Goal: Task Accomplishment & Management: Manage account settings

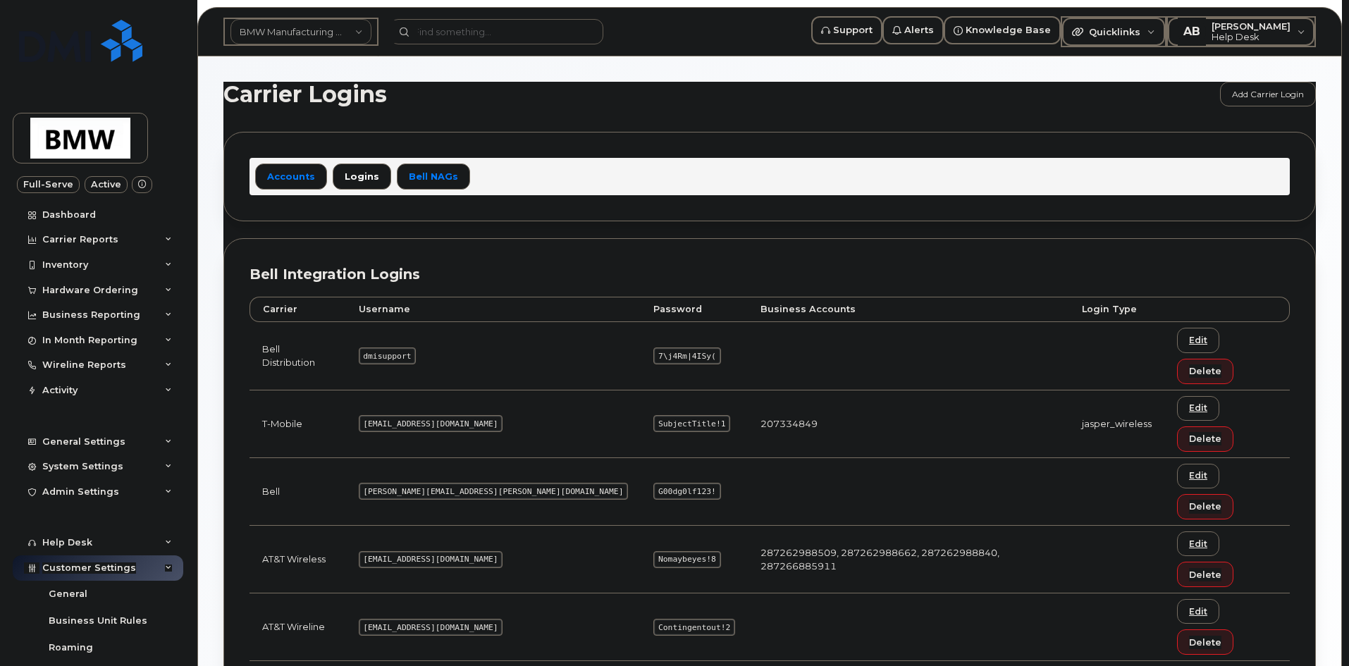
scroll to position [75, 0]
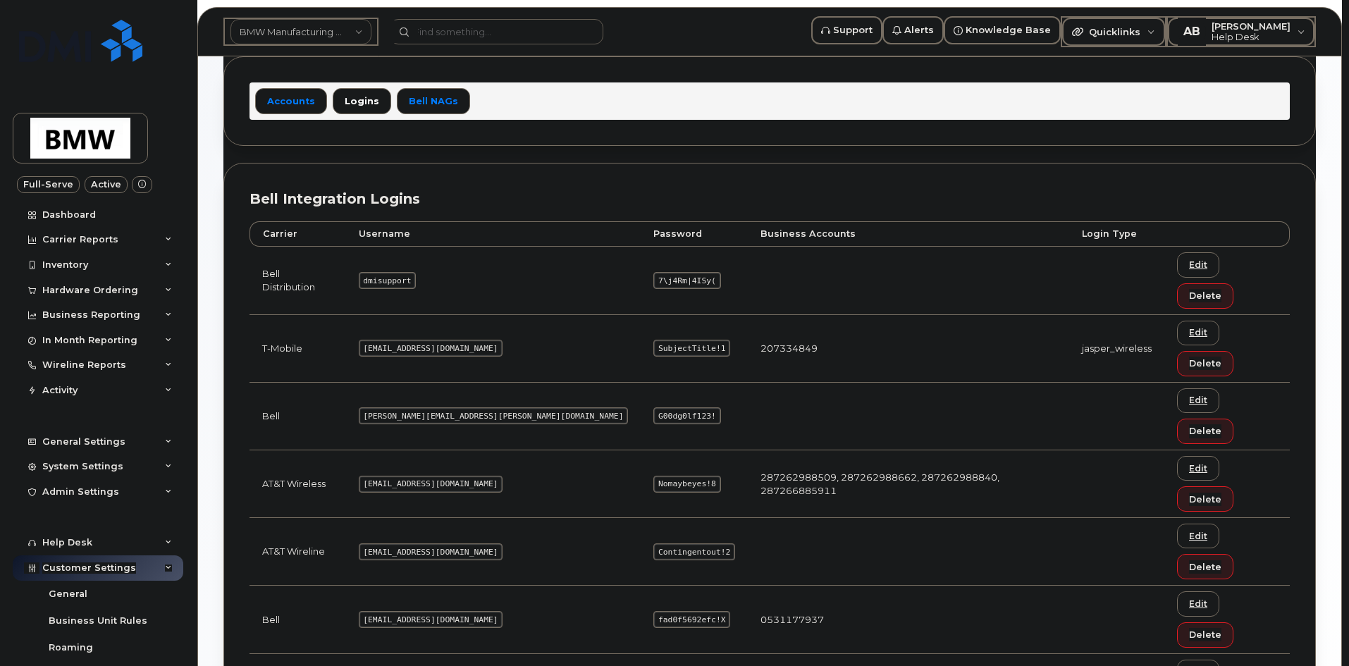
drag, startPoint x: 452, startPoint y: 529, endPoint x: 426, endPoint y: 527, distance: 26.8
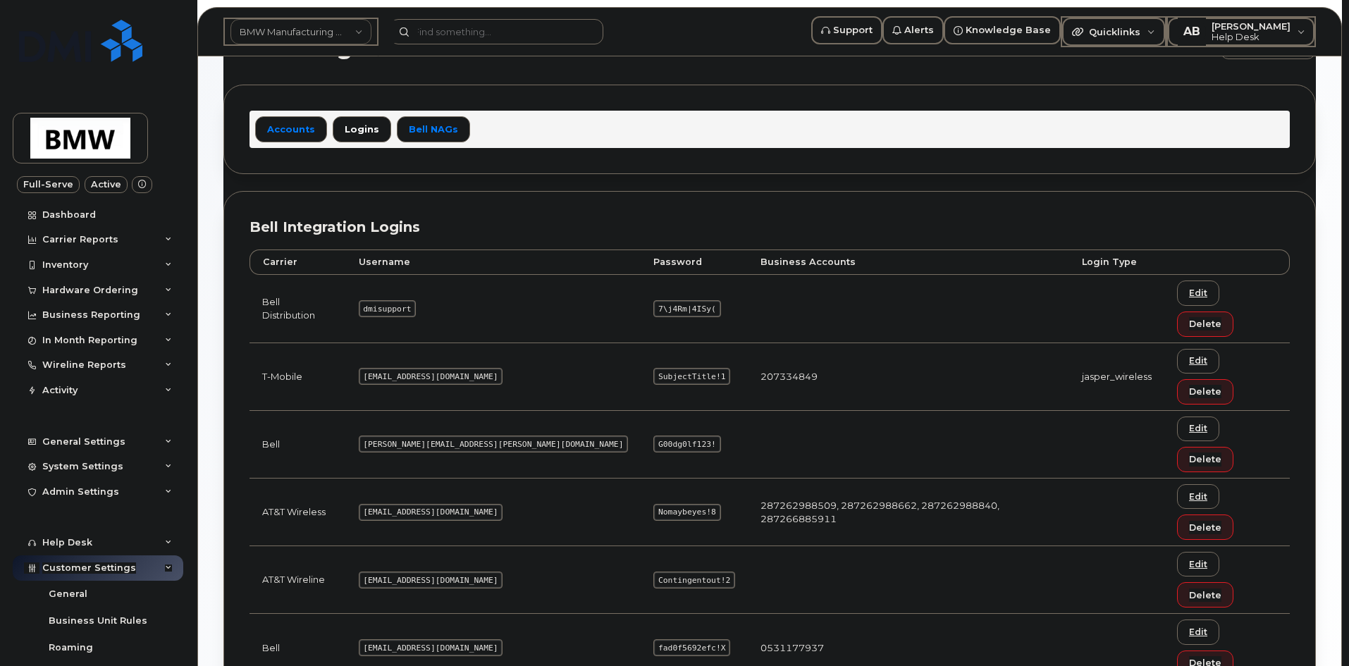
scroll to position [5, 0]
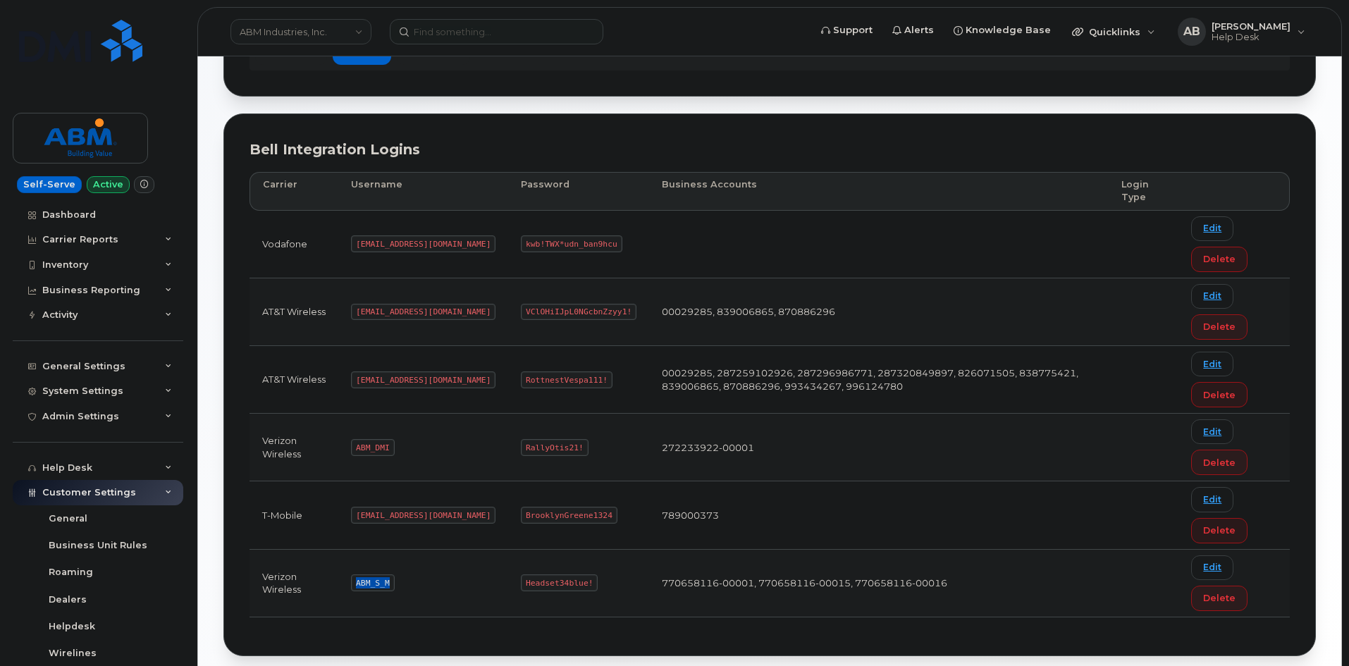
scroll to position [166, 0]
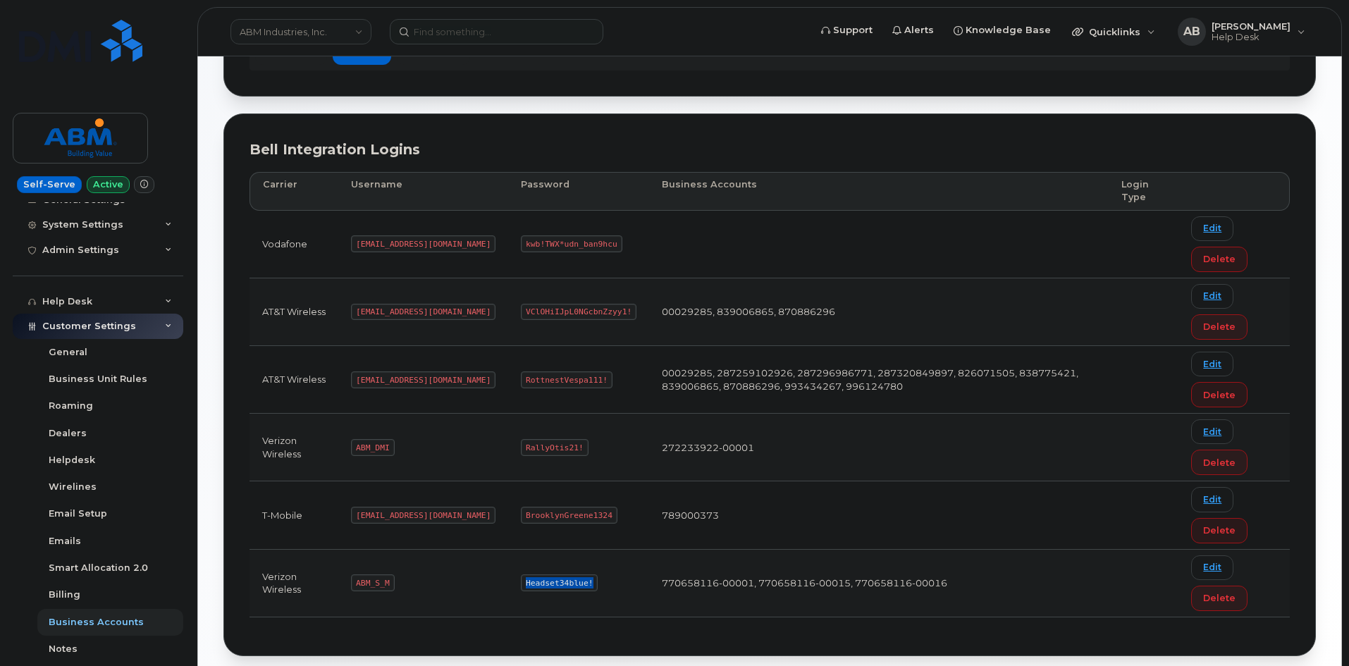
drag, startPoint x: 538, startPoint y: 579, endPoint x: 476, endPoint y: 581, distance: 62.0
click at [521, 581] on code "Headset34blue!" at bounding box center [559, 582] width 77 height 17
copy code "Headset34blue!"
drag, startPoint x: 416, startPoint y: 381, endPoint x: 357, endPoint y: 377, distance: 60.0
click at [357, 377] on code "abm@dminc.com" at bounding box center [423, 379] width 144 height 17
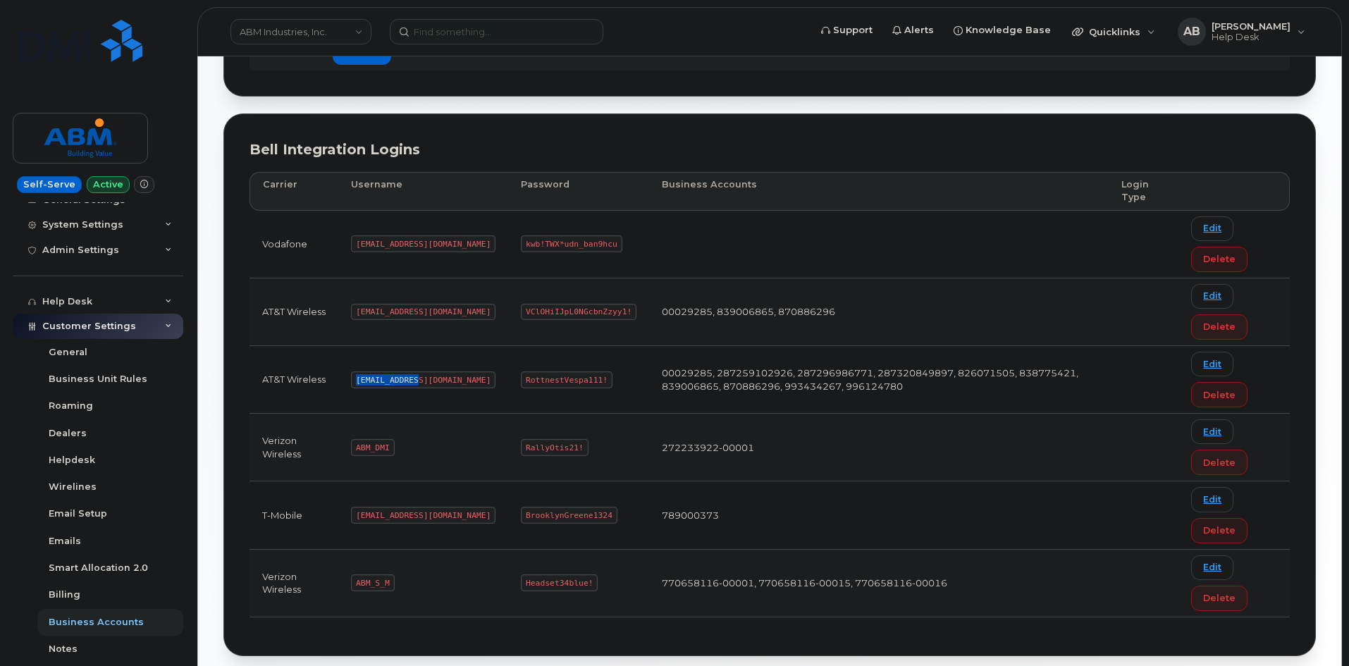
copy code "abm@dminc.com"
drag, startPoint x: 549, startPoint y: 380, endPoint x: 488, endPoint y: 379, distance: 60.6
click at [508, 375] on td "RottnestVespa111!" at bounding box center [578, 380] width 141 height 68
click at [548, 378] on code "RottnestVespa111!" at bounding box center [567, 379] width 92 height 17
drag, startPoint x: 550, startPoint y: 379, endPoint x: 477, endPoint y: 378, distance: 73.3
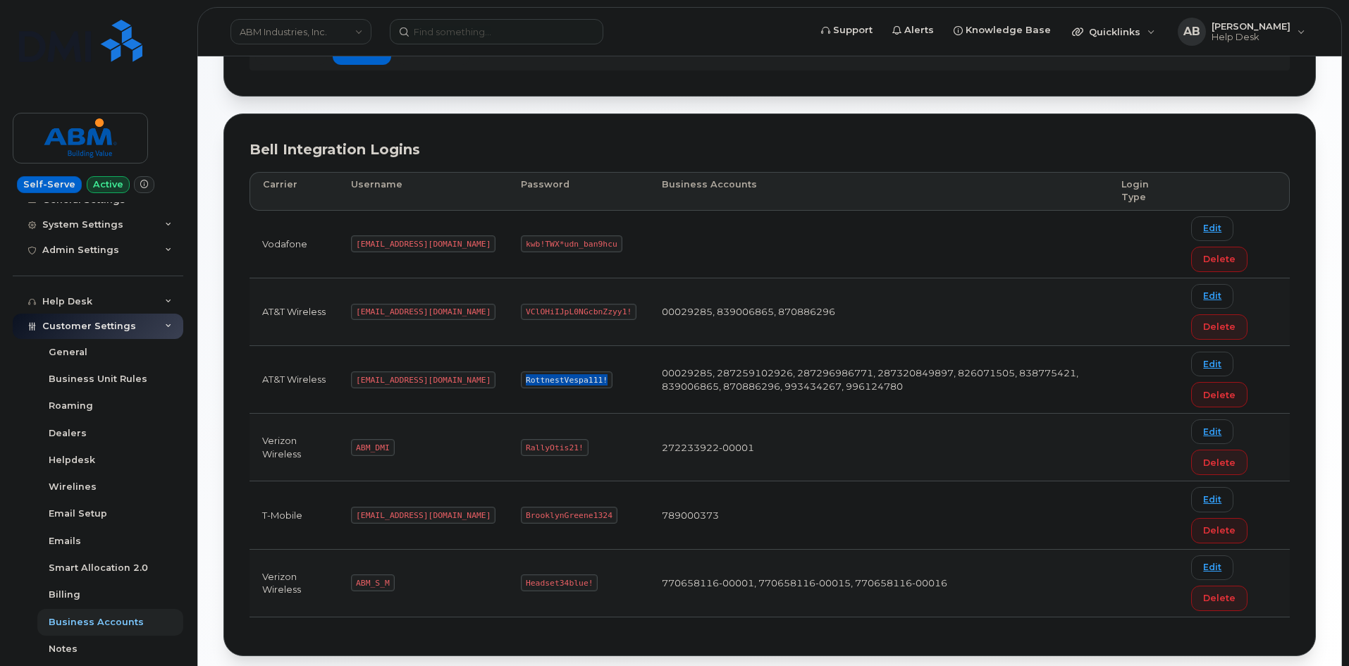
click at [521, 378] on code "RottnestVespa111!" at bounding box center [567, 379] width 92 height 17
copy code "RottnestVespa111!"
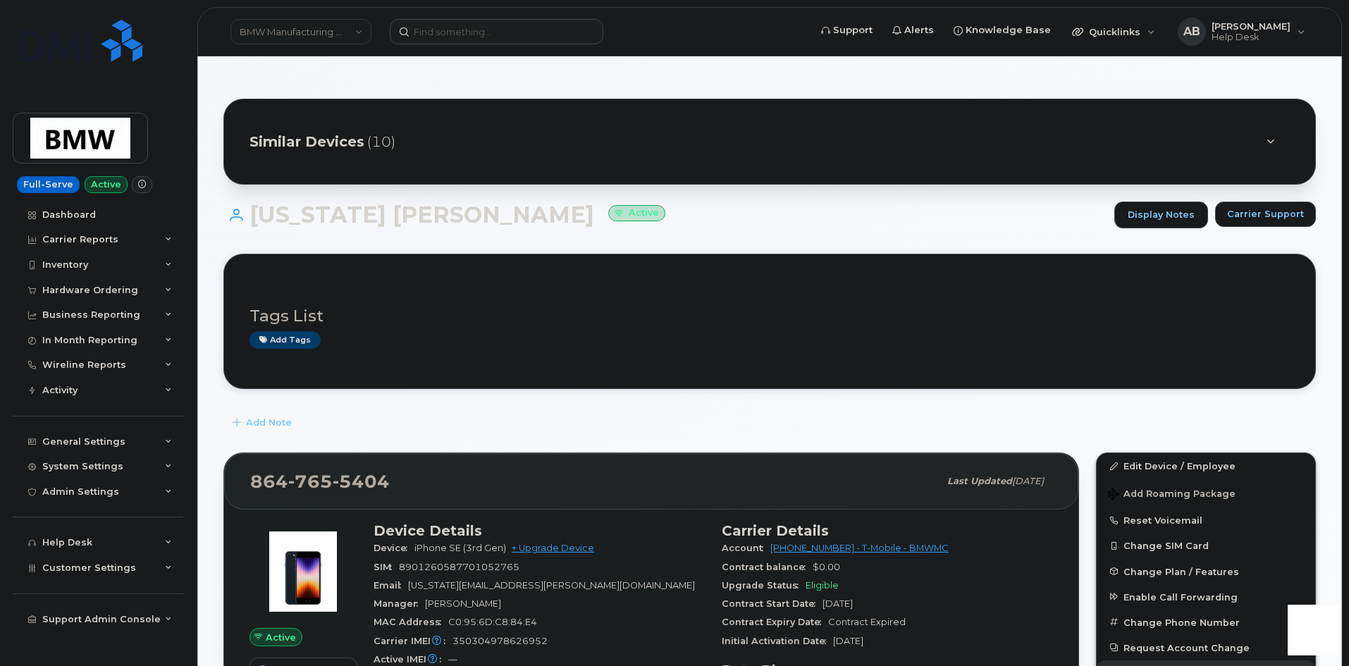
scroll to position [71, 0]
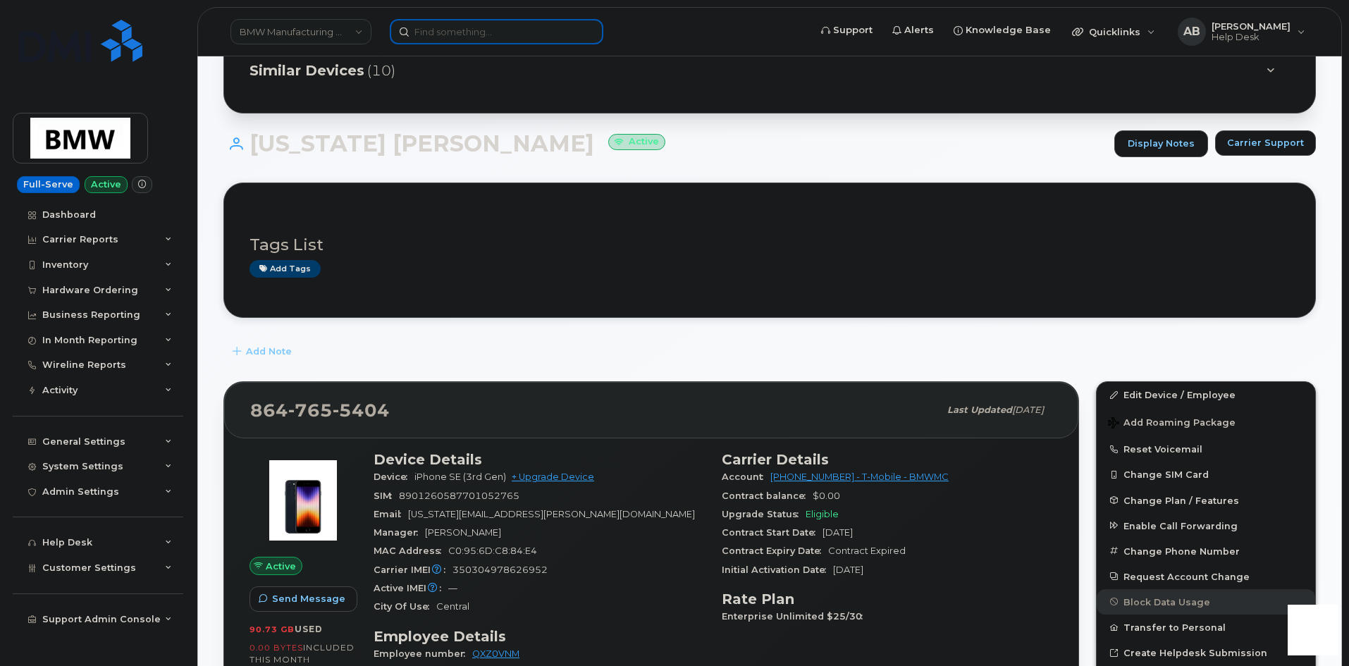
click at [444, 29] on input at bounding box center [497, 31] width 214 height 25
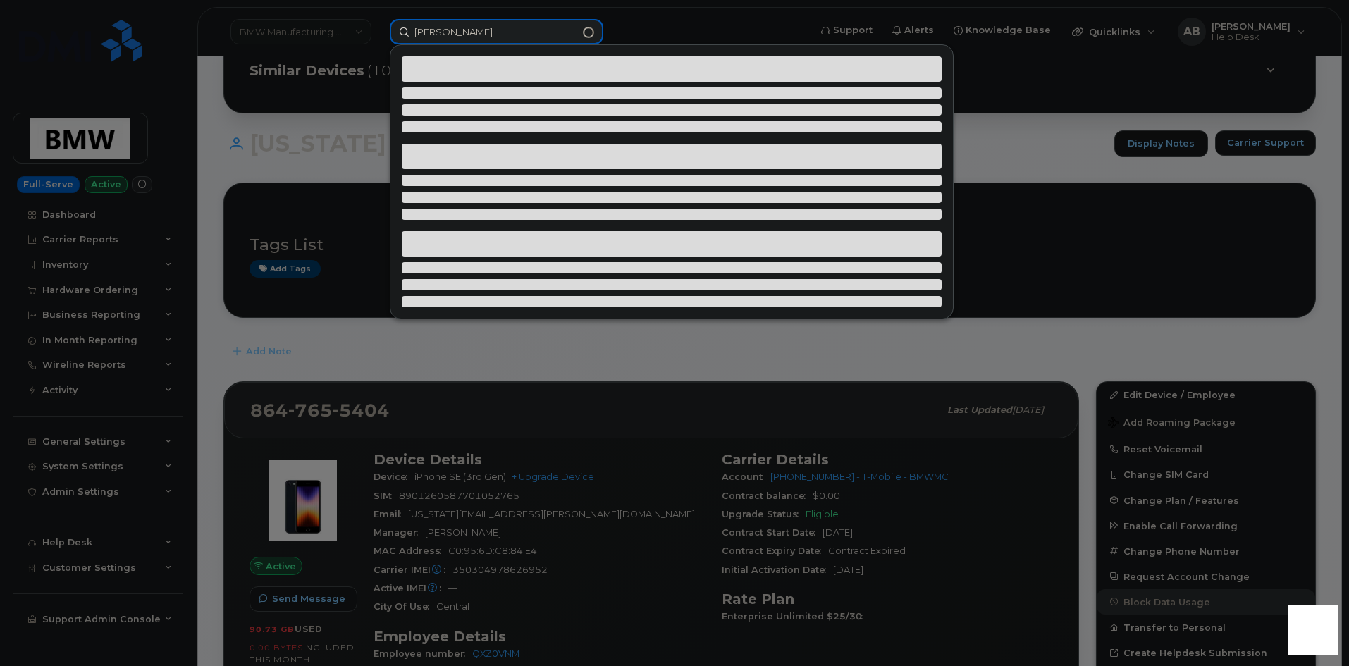
type input "gerald spahn"
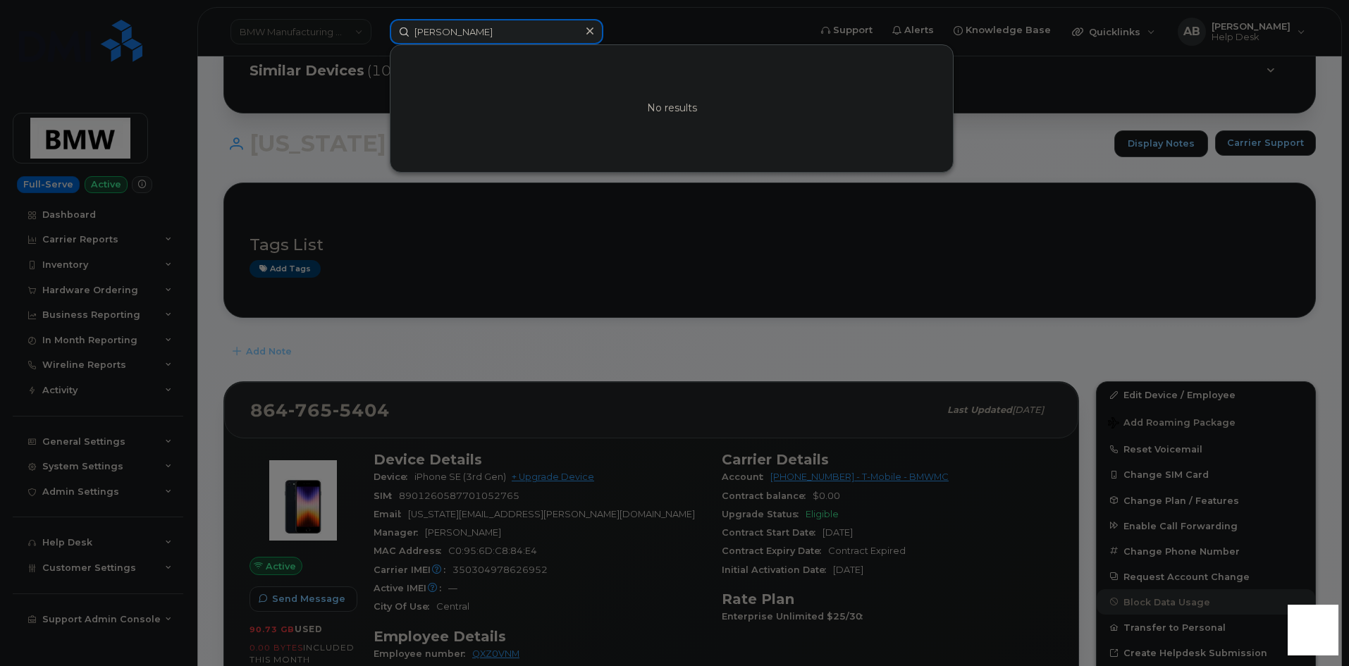
drag, startPoint x: 484, startPoint y: 39, endPoint x: 367, endPoint y: 27, distance: 117.5
click at [378, 27] on div "gerald spahn No results" at bounding box center [594, 31] width 433 height 25
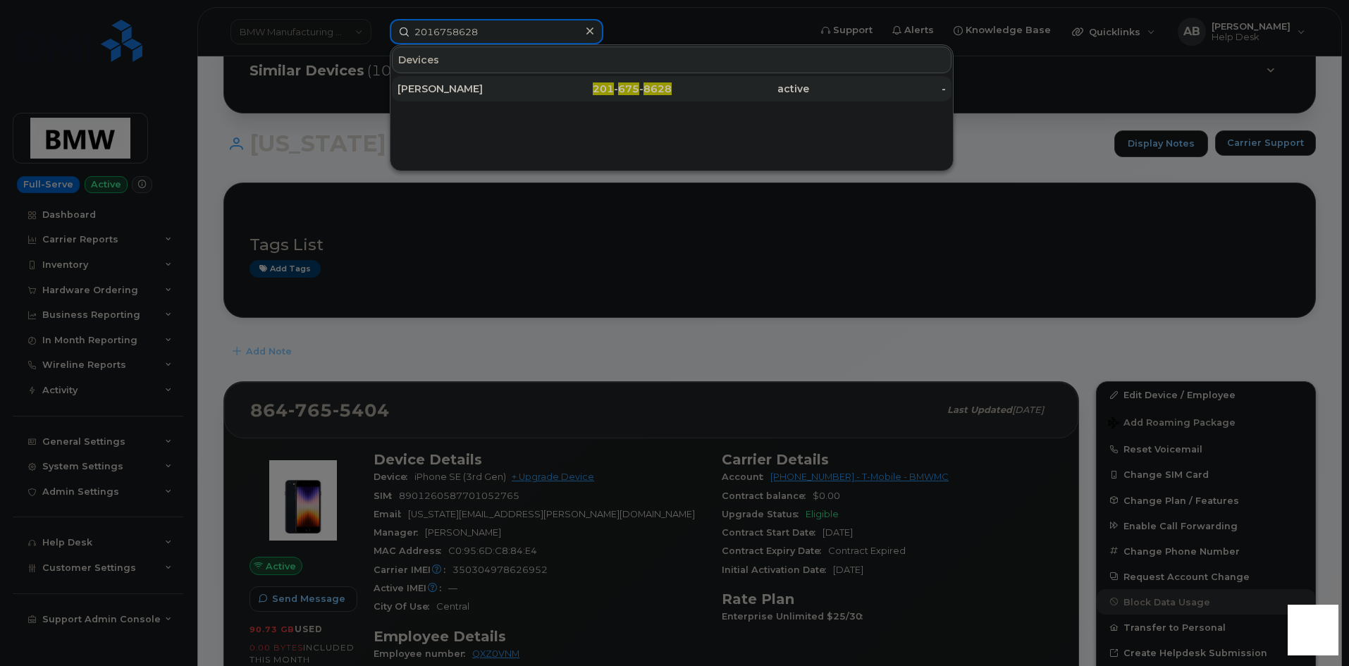
type input "2016758628"
click at [447, 95] on div "Gerry Spahn" at bounding box center [465, 89] width 137 height 14
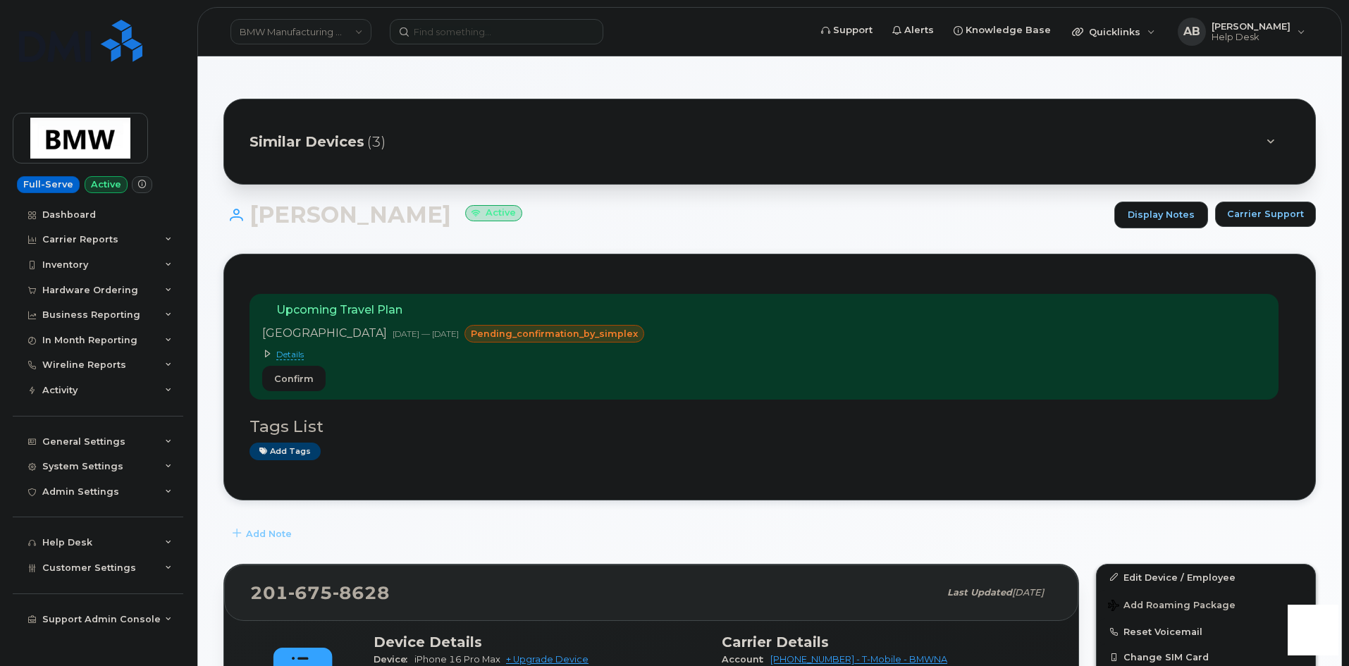
drag, startPoint x: 304, startPoint y: 381, endPoint x: 739, endPoint y: 76, distance: 531.8
click at [304, 381] on span "Confirm" at bounding box center [293, 378] width 39 height 13
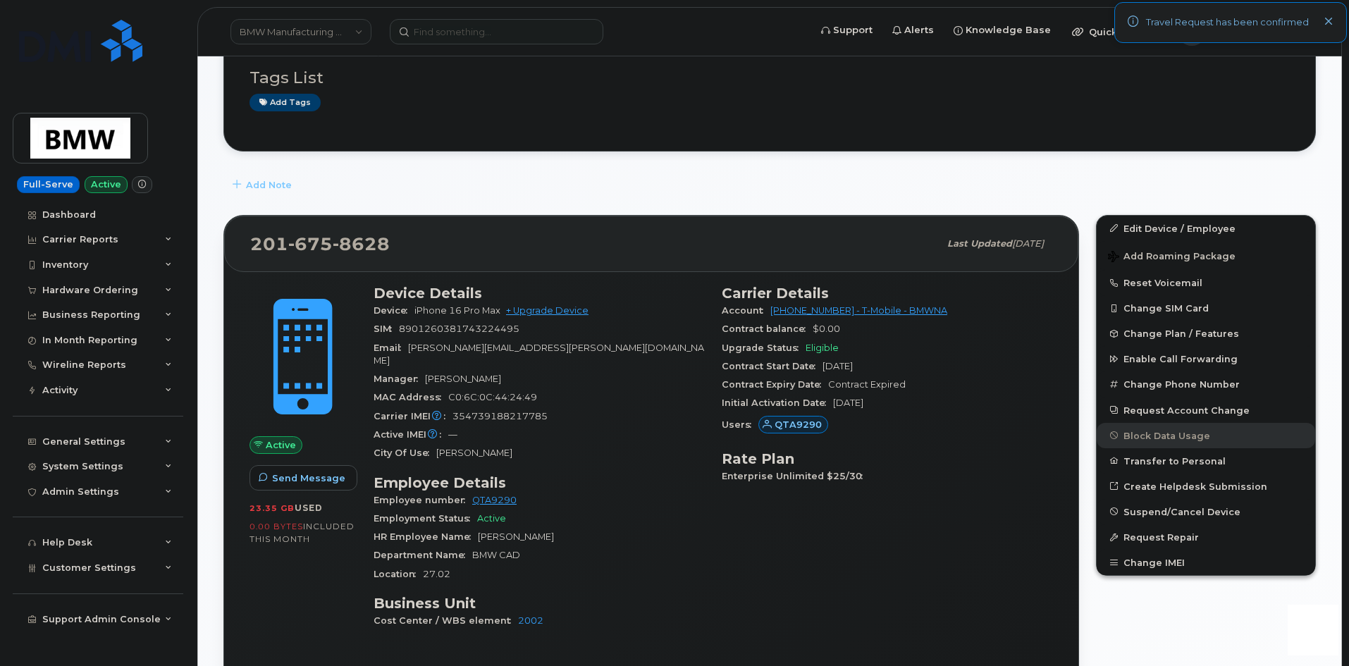
scroll to position [352, 0]
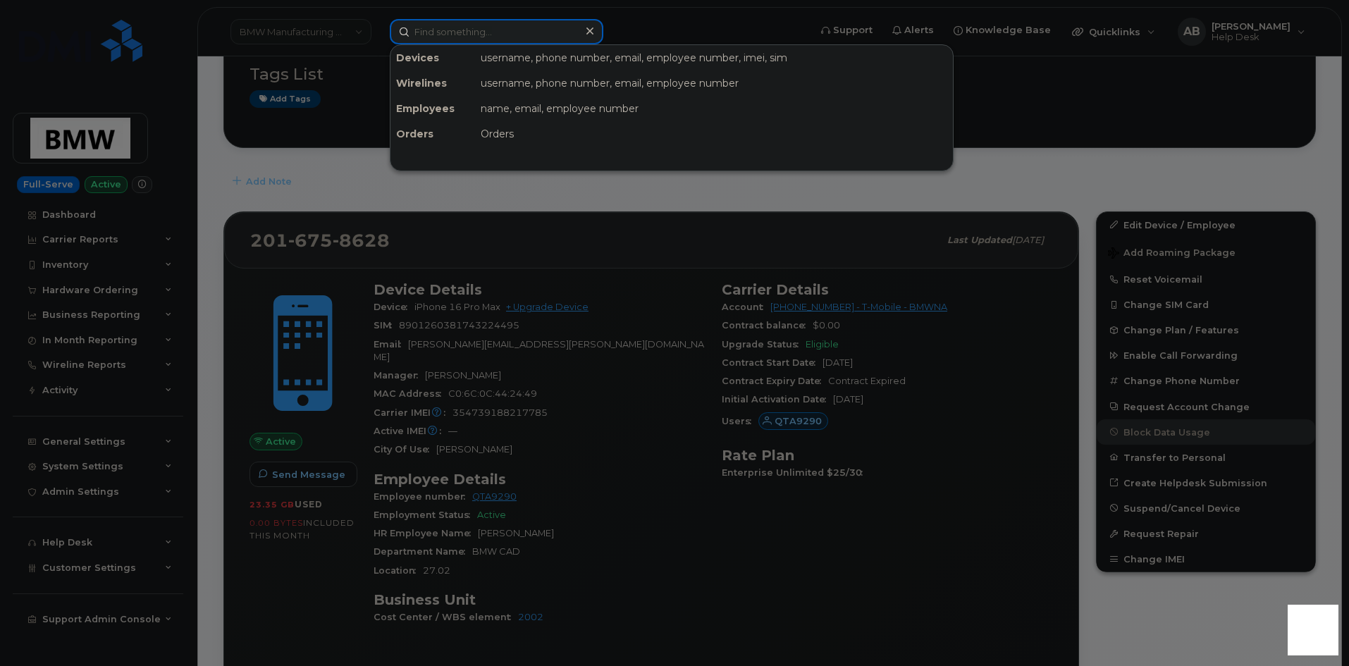
click at [520, 42] on input at bounding box center [497, 31] width 214 height 25
paste input "4802326020"
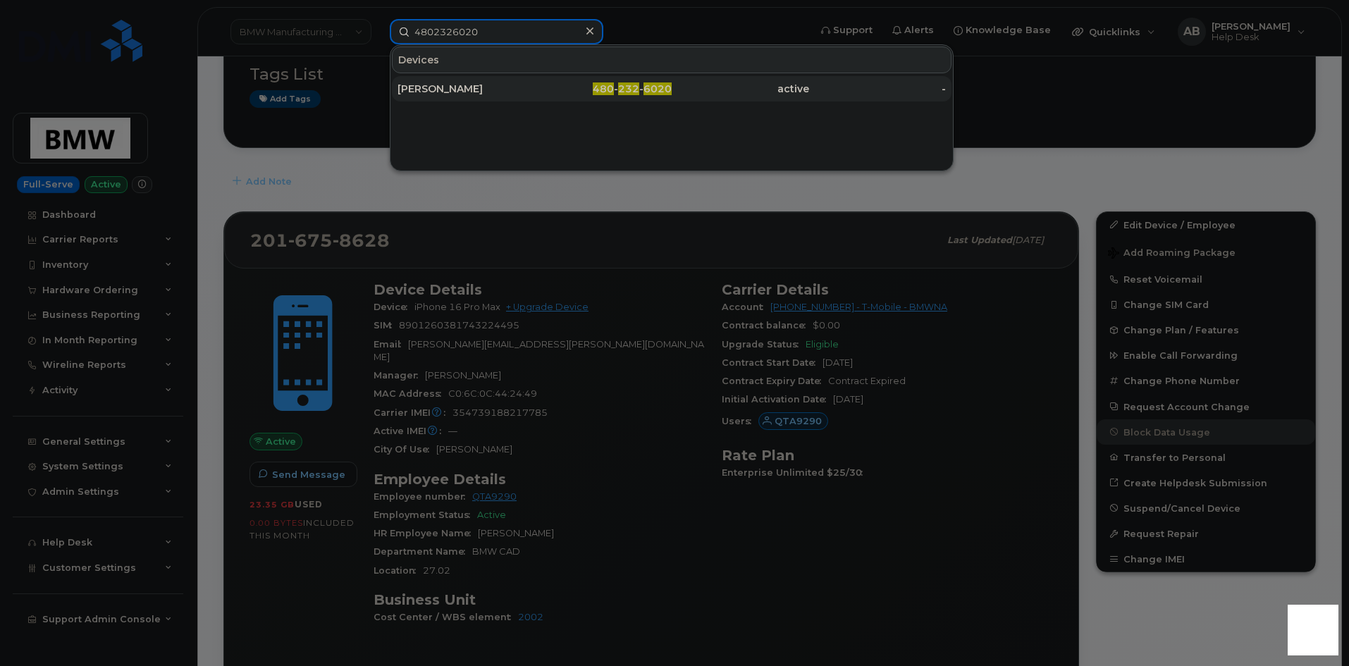
type input "4802326020"
click at [497, 90] on div "James Newman" at bounding box center [465, 89] width 137 height 14
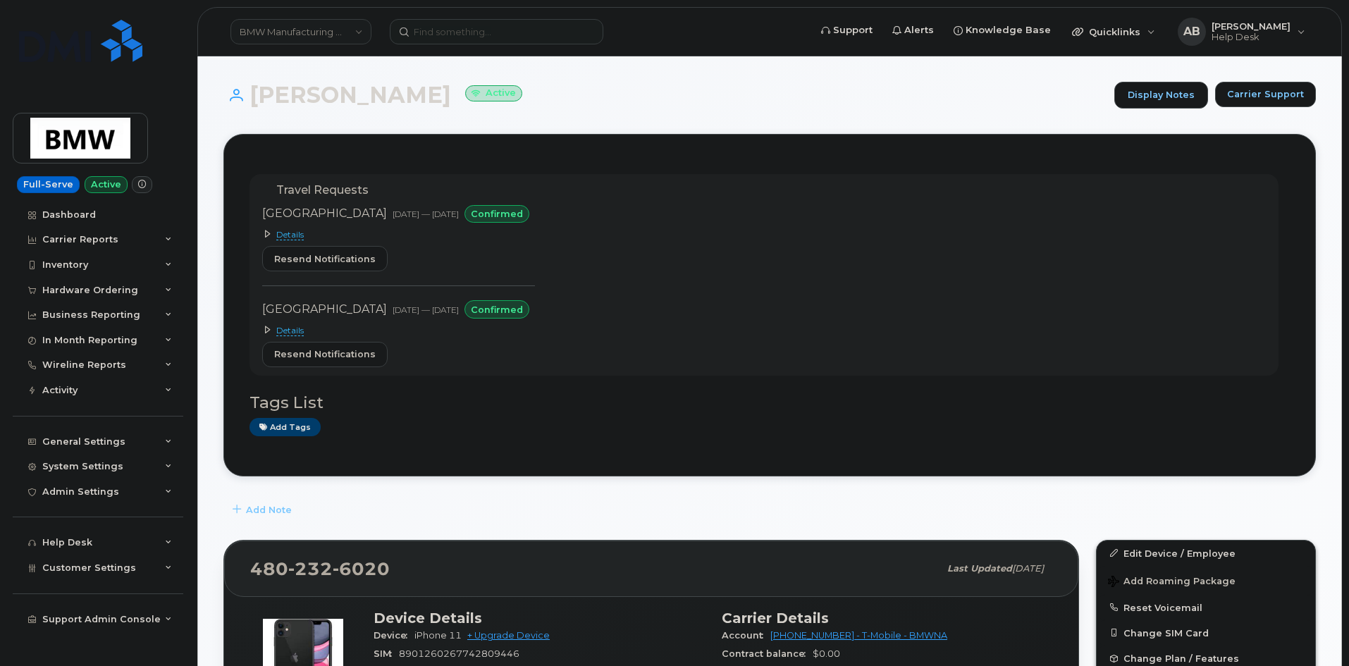
scroll to position [211, 0]
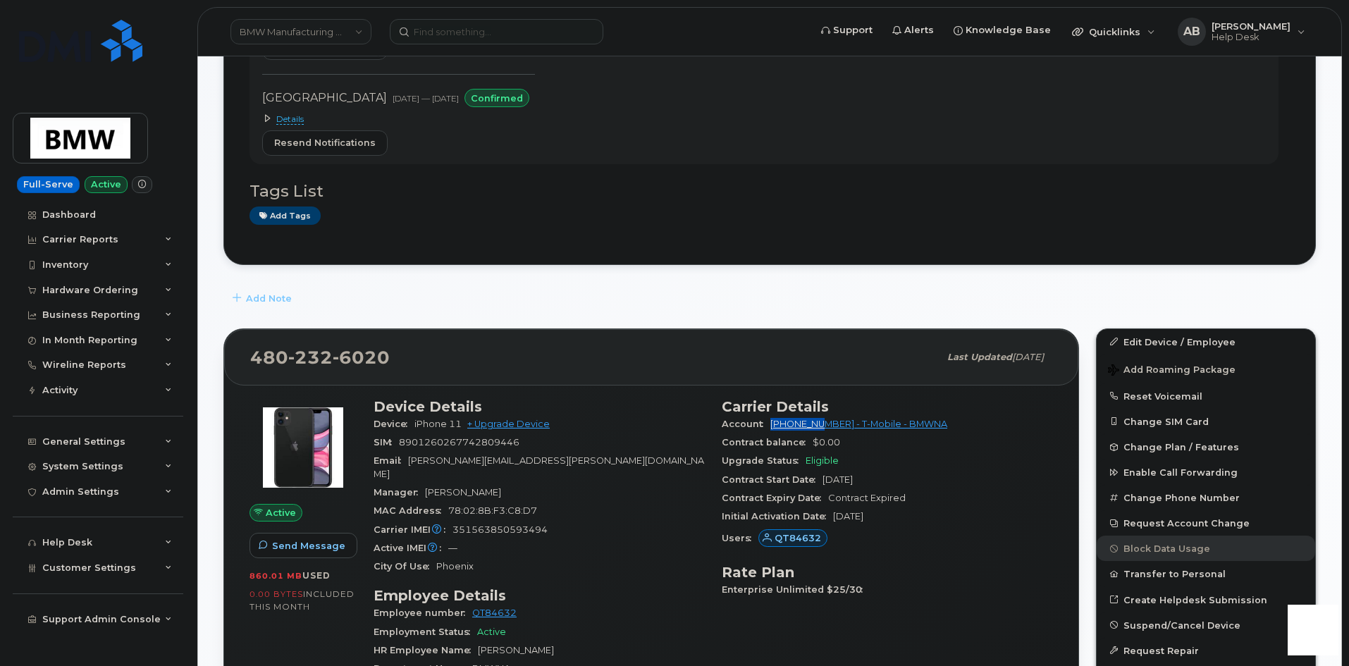
drag, startPoint x: 769, startPoint y: 423, endPoint x: 826, endPoint y: 427, distance: 57.2
click at [826, 427] on div "Account 973767968 - T-Mobile - BMWNA" at bounding box center [887, 424] width 331 height 18
click at [503, 44] on input at bounding box center [497, 31] width 214 height 25
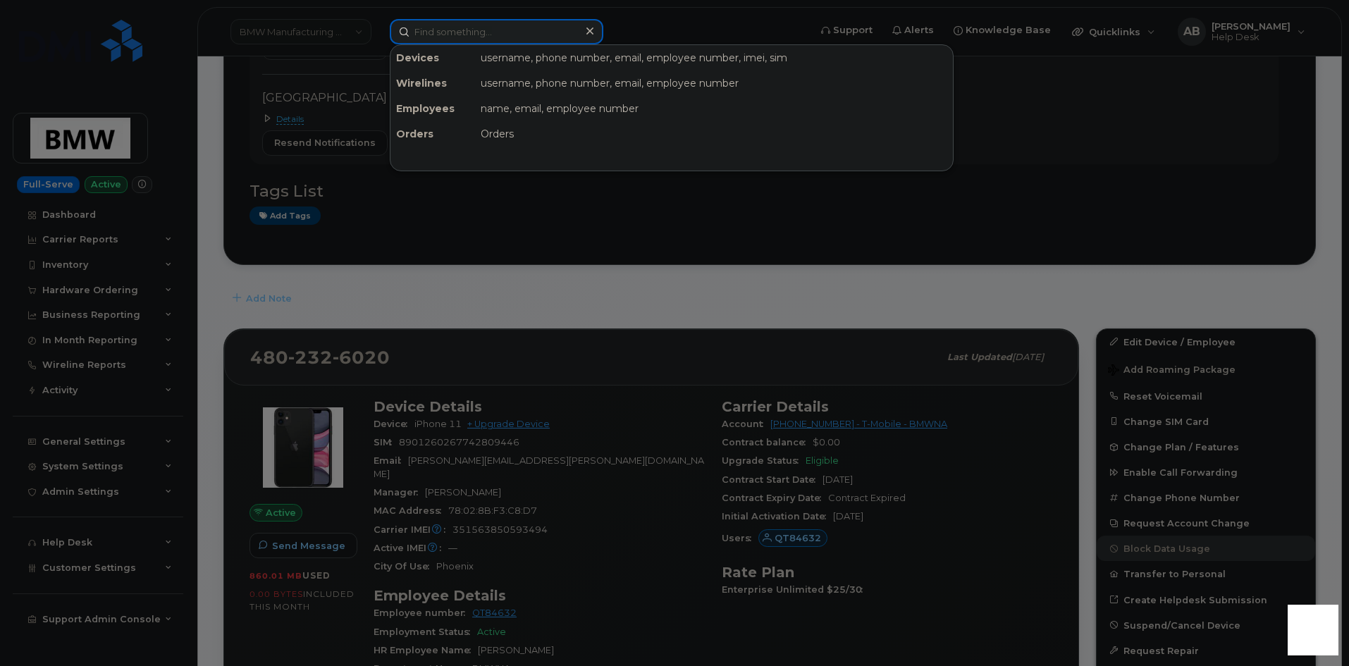
paste input "(864) 867-9959"
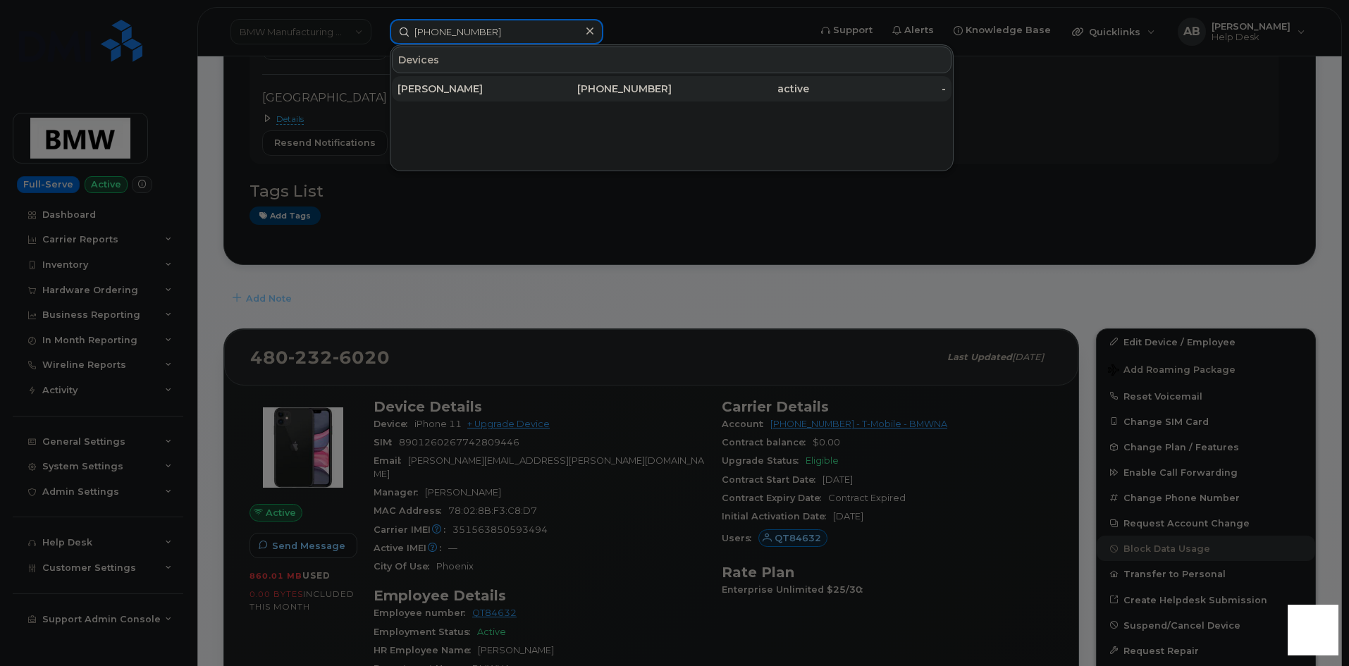
type input "(864) 867-9959"
click at [535, 85] on div "864-867-9959" at bounding box center [603, 89] width 137 height 14
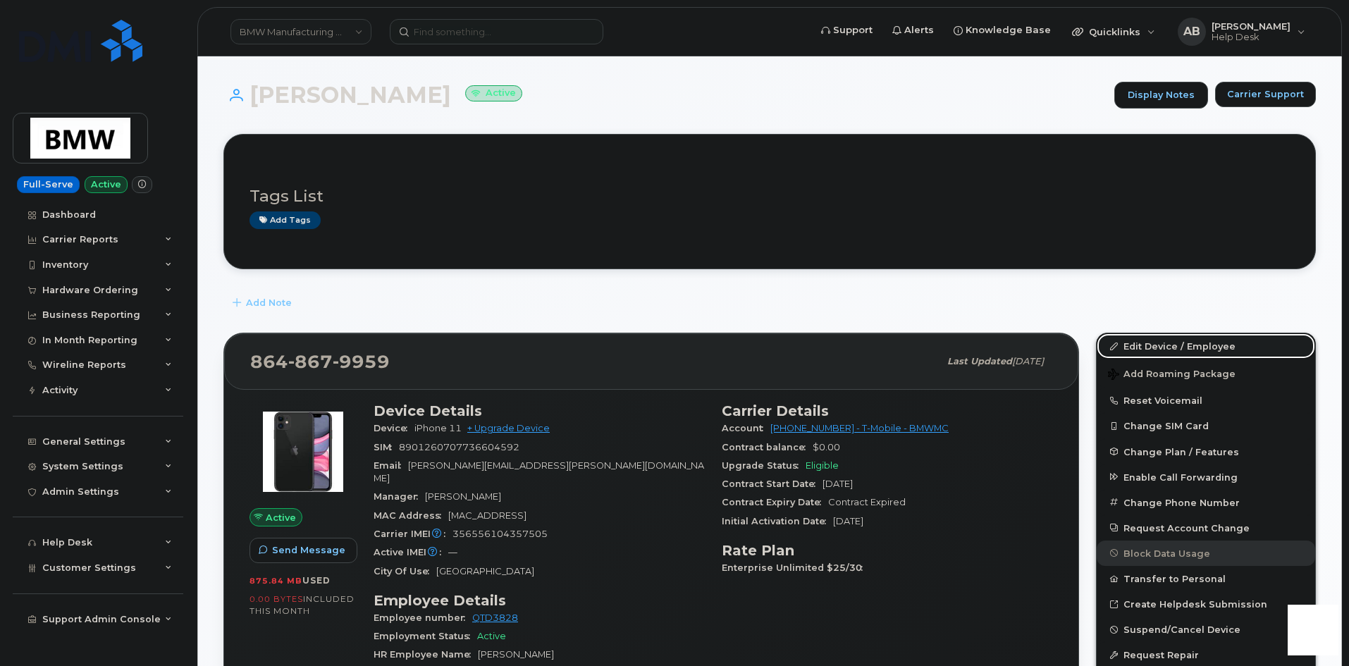
click at [1127, 342] on link "Edit Device / Employee" at bounding box center [1205, 345] width 218 height 25
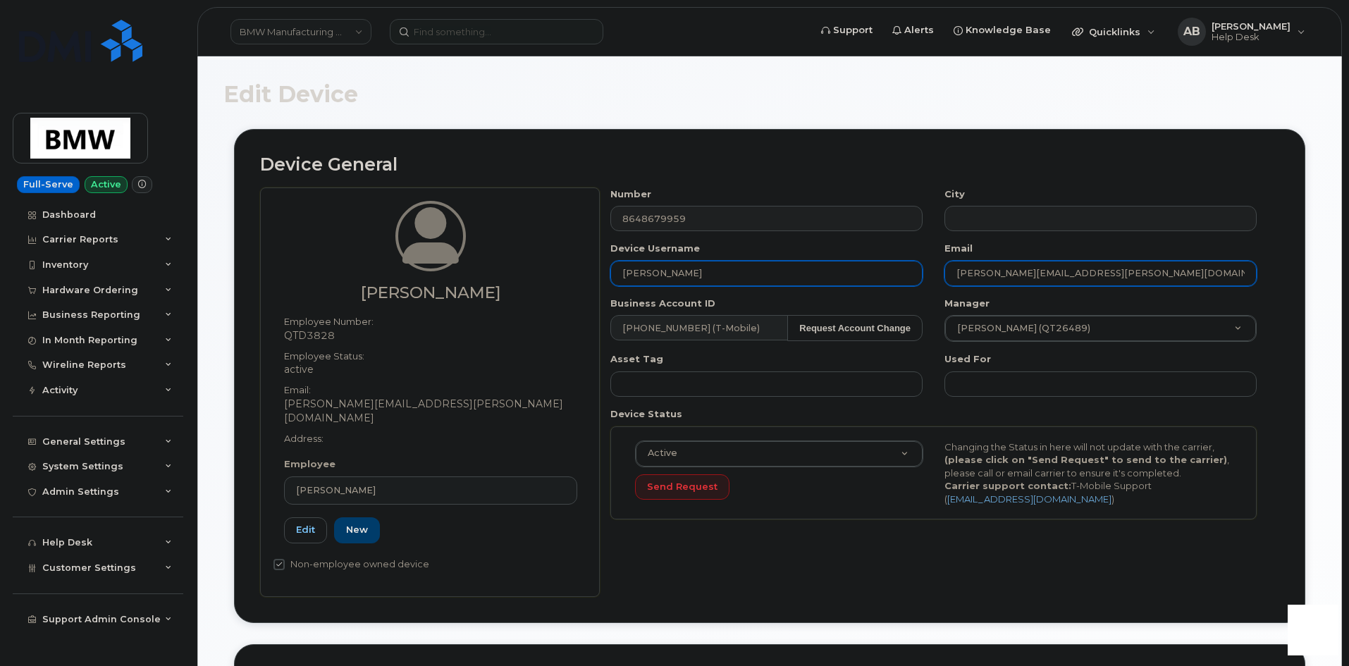
drag, startPoint x: 1128, startPoint y: 276, endPoint x: 904, endPoint y: 264, distance: 224.4
click at [904, 264] on div "Number 8648679959 City Device Username Brandon Tavernia Email brandon.tavernia@…" at bounding box center [934, 358] width 668 height 343
paste input "ethan.phanhly"
type input "ethan.phanhly@bmwmc.com"
drag, startPoint x: 705, startPoint y: 273, endPoint x: 603, endPoint y: 264, distance: 102.6
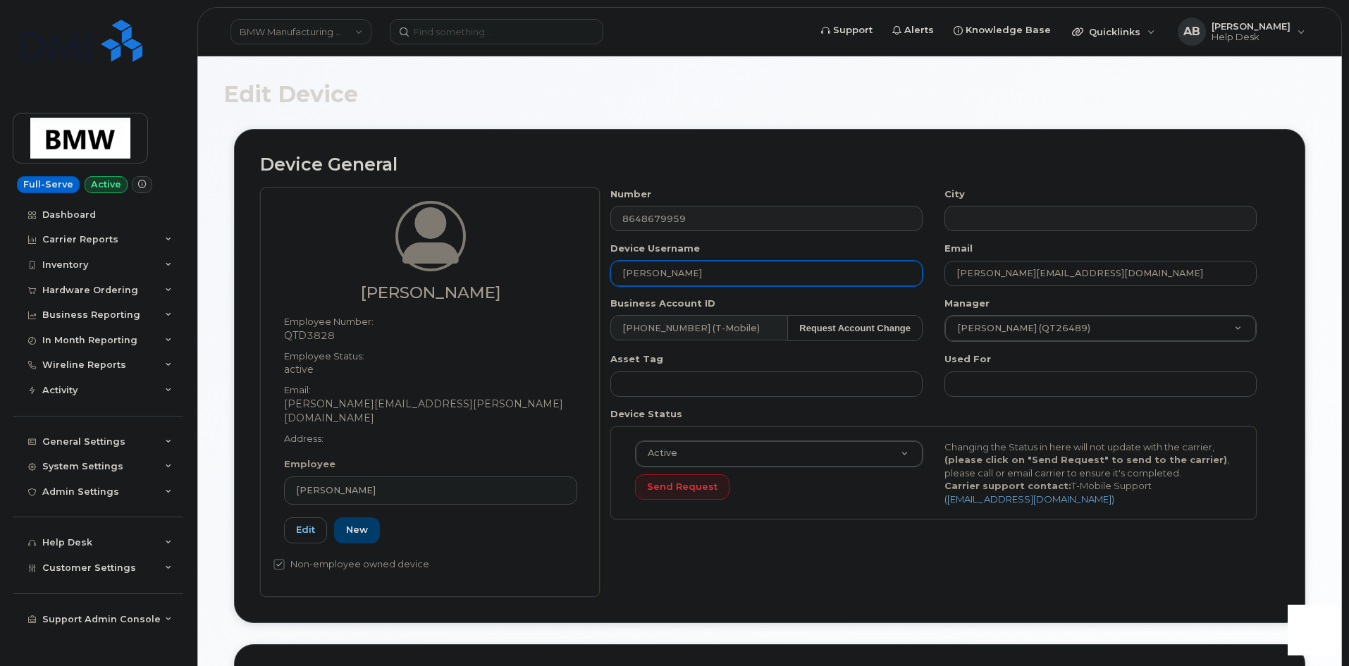
click at [603, 264] on div "Device Username Brandon Tavernia" at bounding box center [767, 264] width 334 height 44
paste input "Ethan Phanhly"
type input "Ethan Phanhly"
click at [928, 190] on div "Number 8648679959" at bounding box center [767, 209] width 334 height 44
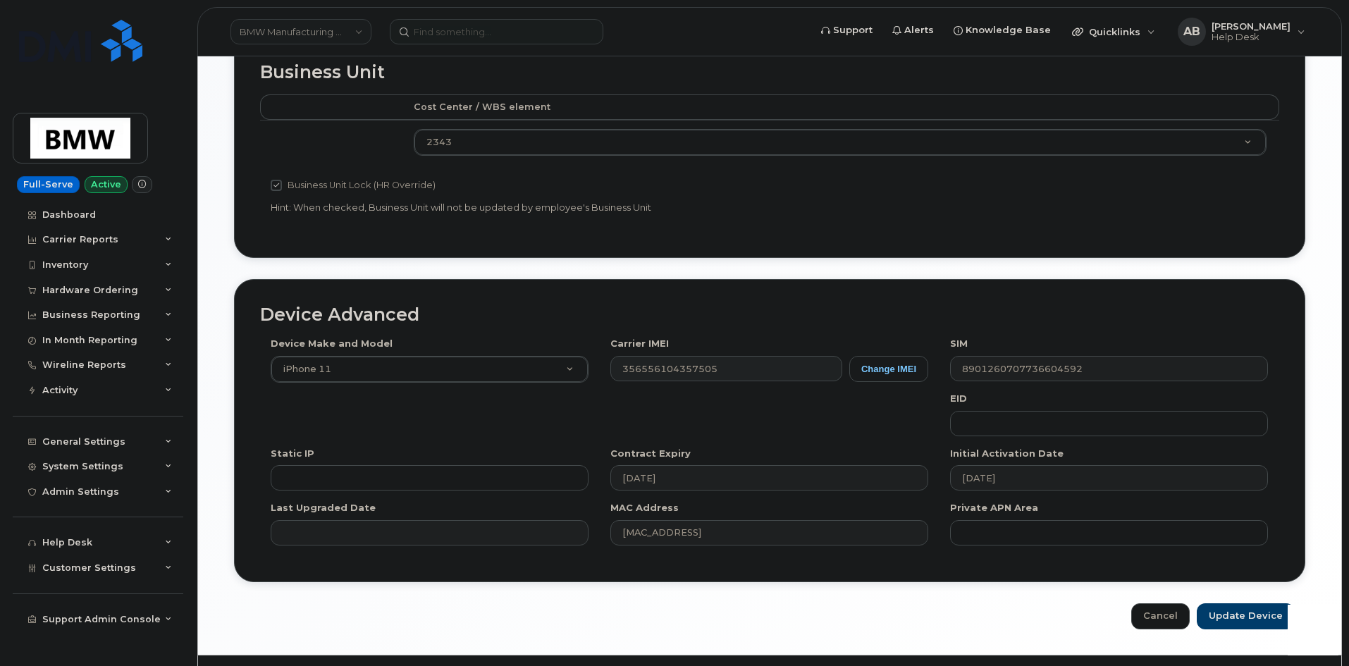
scroll to position [627, 0]
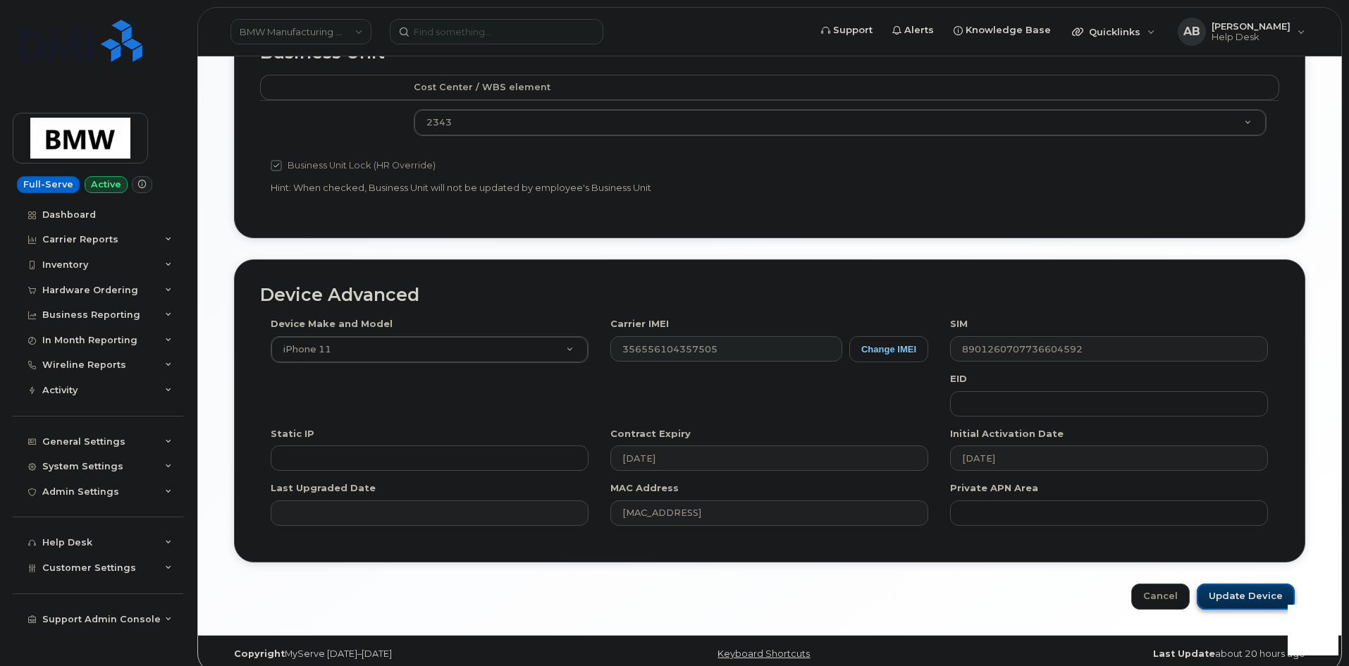
click at [1240, 583] on input "Update Device" at bounding box center [1246, 596] width 98 height 26
type input "Saving..."
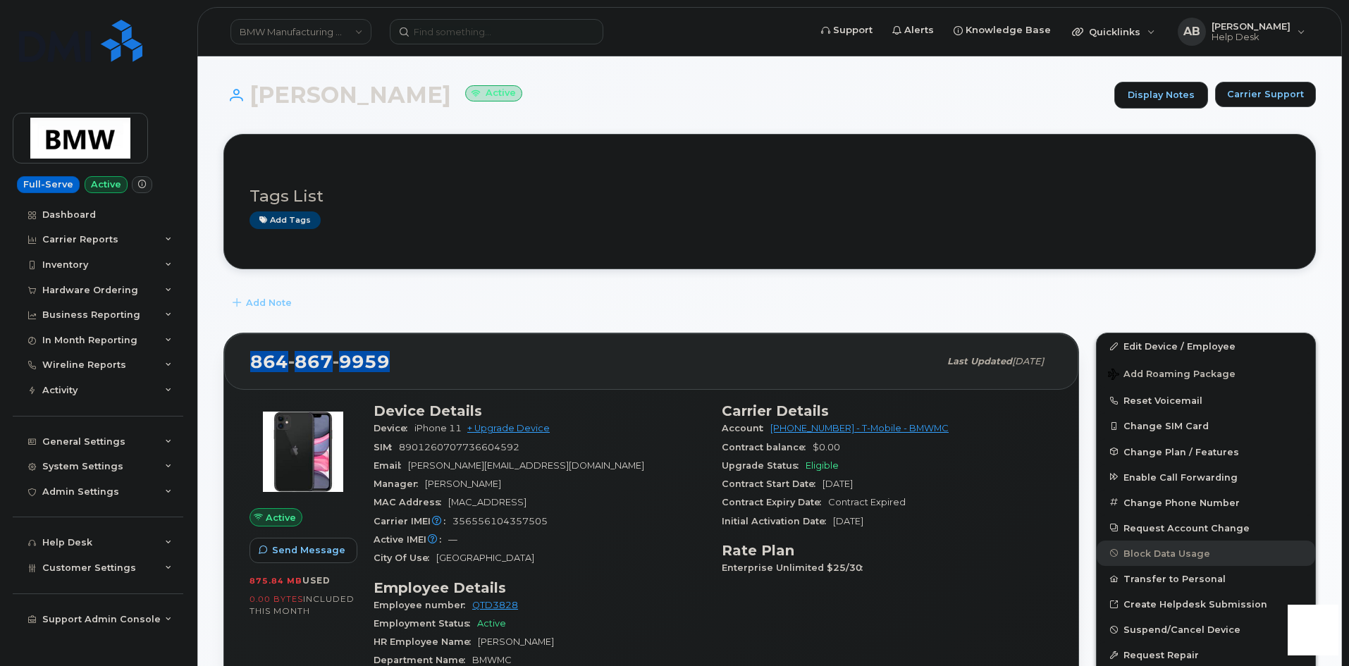
drag, startPoint x: 393, startPoint y: 363, endPoint x: 249, endPoint y: 367, distance: 143.1
click at [249, 367] on div "864 867 9959 Last updated Oct 08, 2025" at bounding box center [651, 361] width 854 height 56
copy span "864 867 9959"
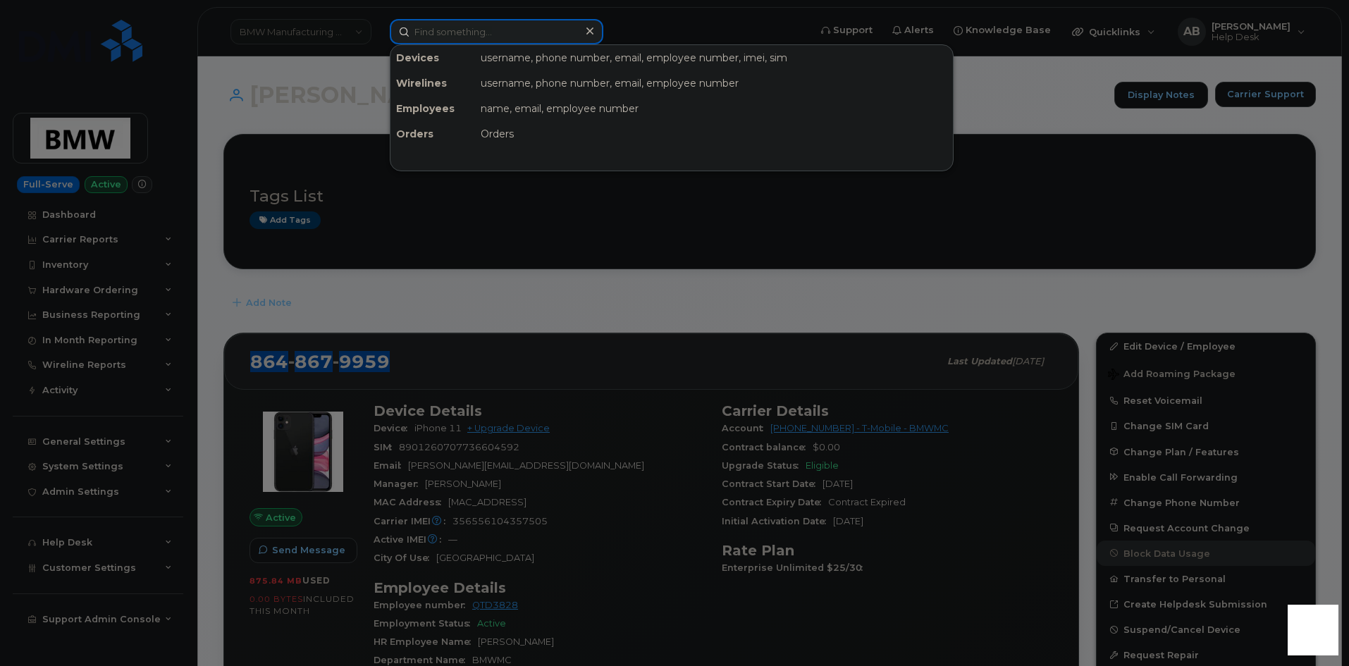
click at [514, 38] on input at bounding box center [497, 31] width 214 height 25
paste input "(864) 768-9187"
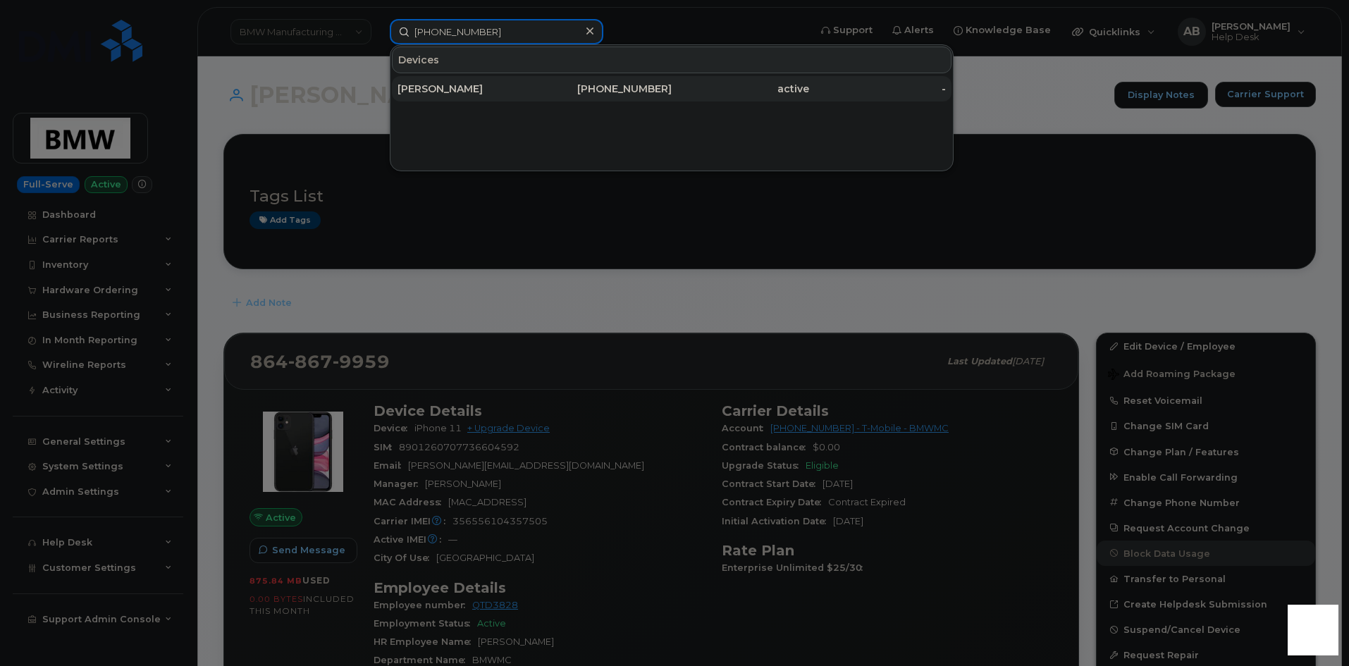
type input "(864) 768-9187"
click at [473, 85] on div "[PERSON_NAME]" at bounding box center [465, 89] width 137 height 14
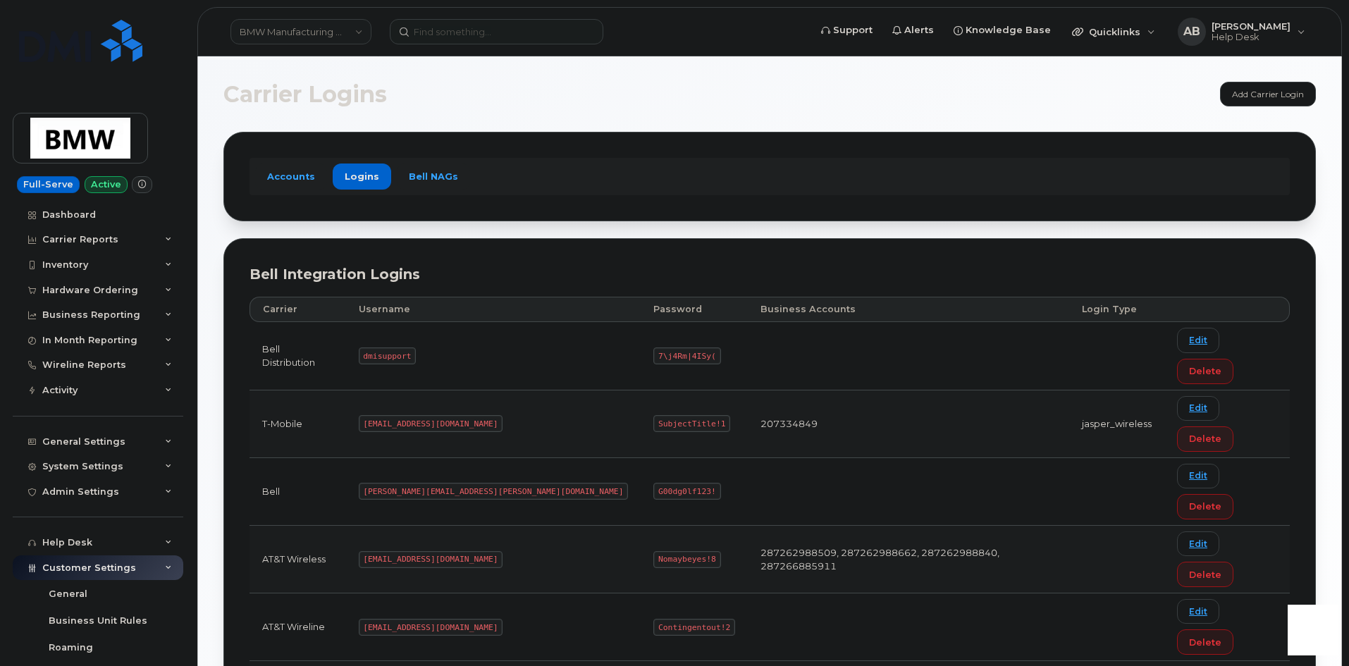
scroll to position [5, 0]
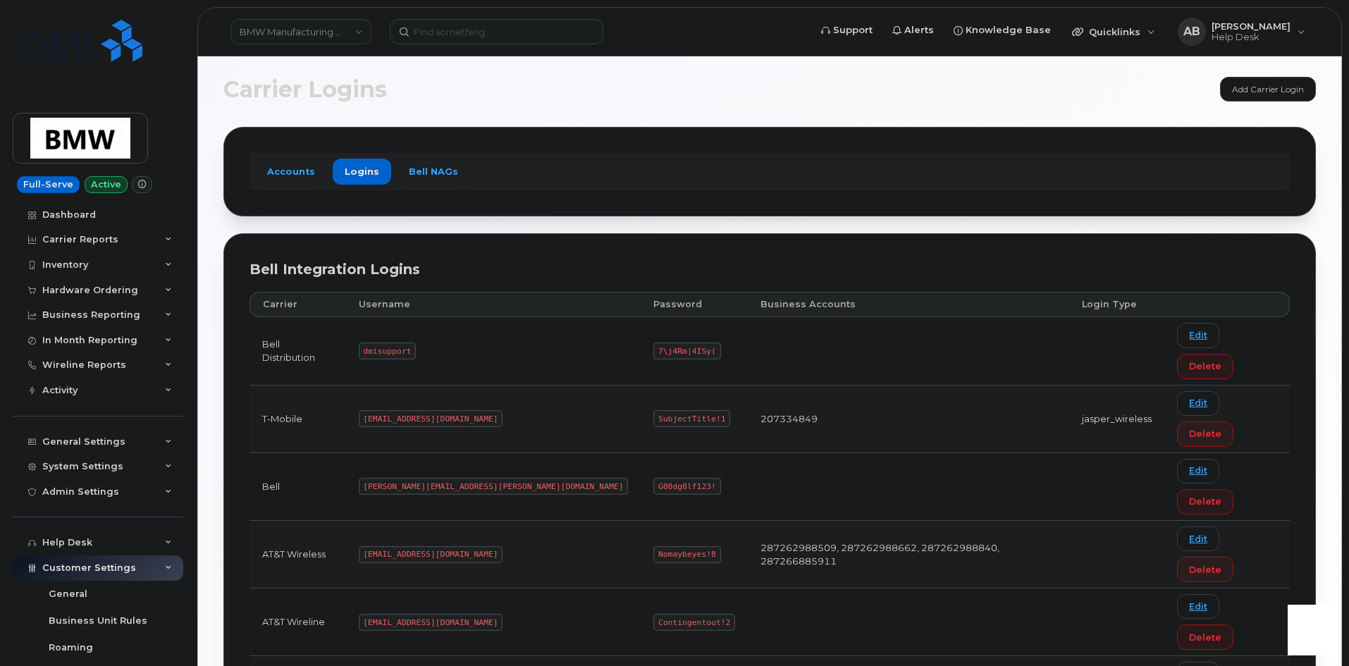
drag, startPoint x: 454, startPoint y: 596, endPoint x: 381, endPoint y: 593, distance: 72.6
copy code "[EMAIL_ADDRESS][DOMAIN_NAME]"
drag, startPoint x: 591, startPoint y: 596, endPoint x: 534, endPoint y: 598, distance: 57.1
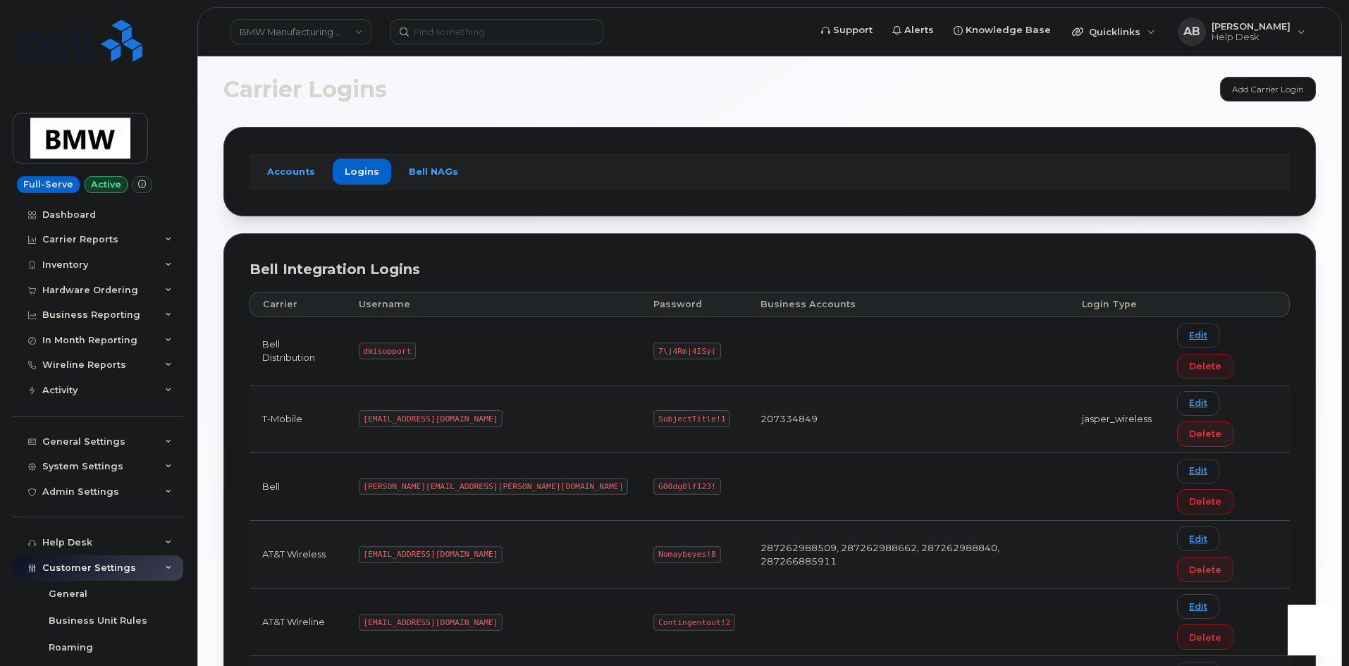
drag, startPoint x: 591, startPoint y: 596, endPoint x: 531, endPoint y: 595, distance: 59.9
copy code "SubjectTitle!1"
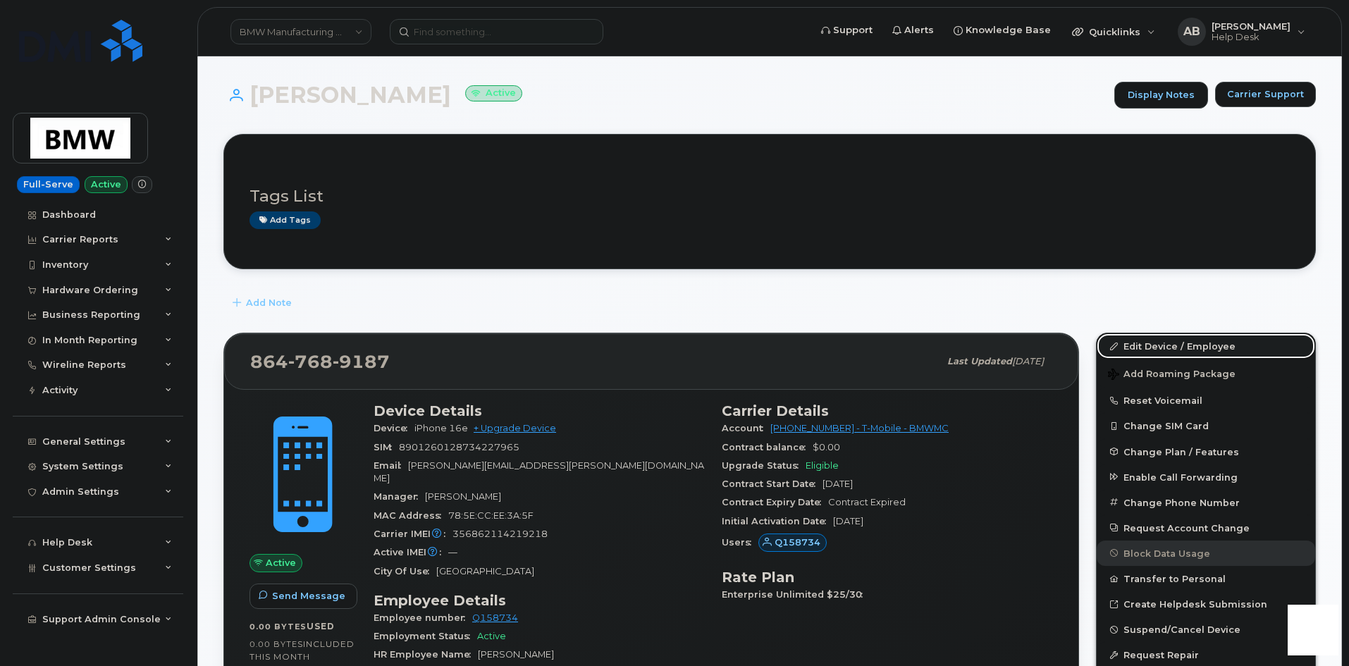
click at [1130, 344] on link "Edit Device / Employee" at bounding box center [1205, 345] width 218 height 25
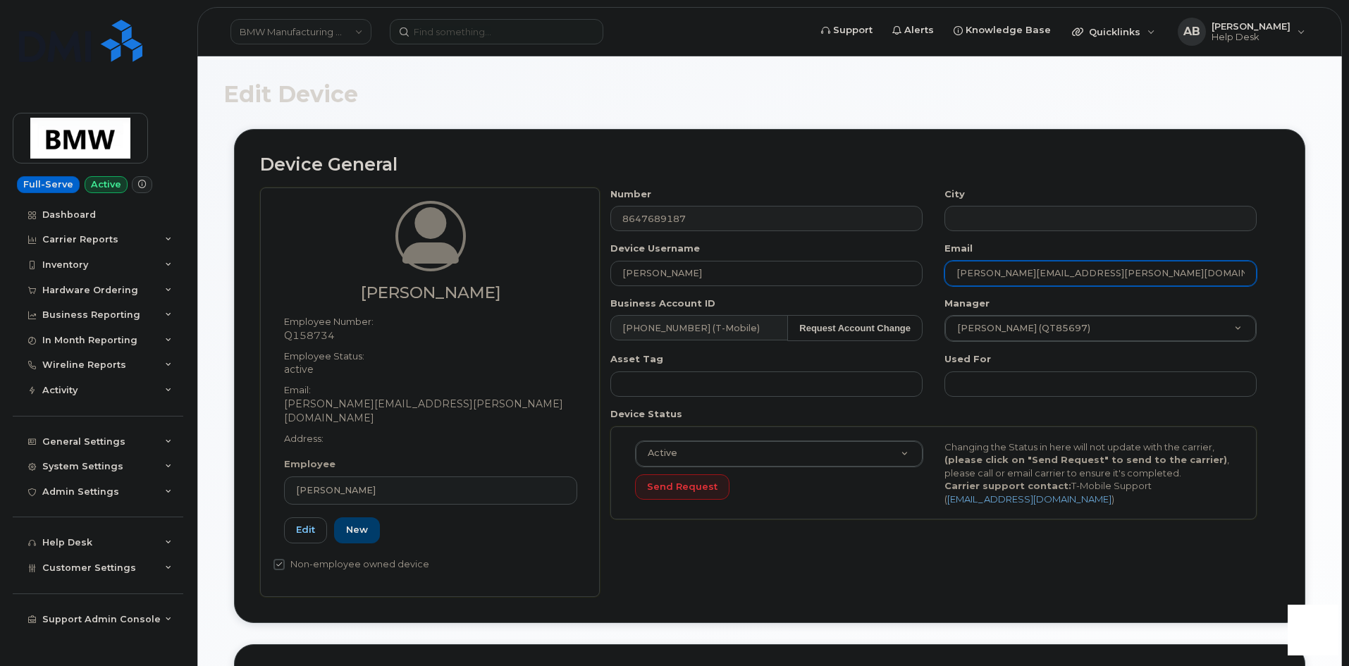
drag, startPoint x: 1094, startPoint y: 274, endPoint x: 944, endPoint y: 275, distance: 150.1
click at [944, 275] on input "[PERSON_NAME][EMAIL_ADDRESS][PERSON_NAME][DOMAIN_NAME]" at bounding box center [1100, 273] width 312 height 25
paste input "philip.kingsbury@bmwmc.com"
type input "[PERSON_NAME][EMAIL_ADDRESS][PERSON_NAME][DOMAIN_NAME]"
paste input "[PERSON_NAME]"
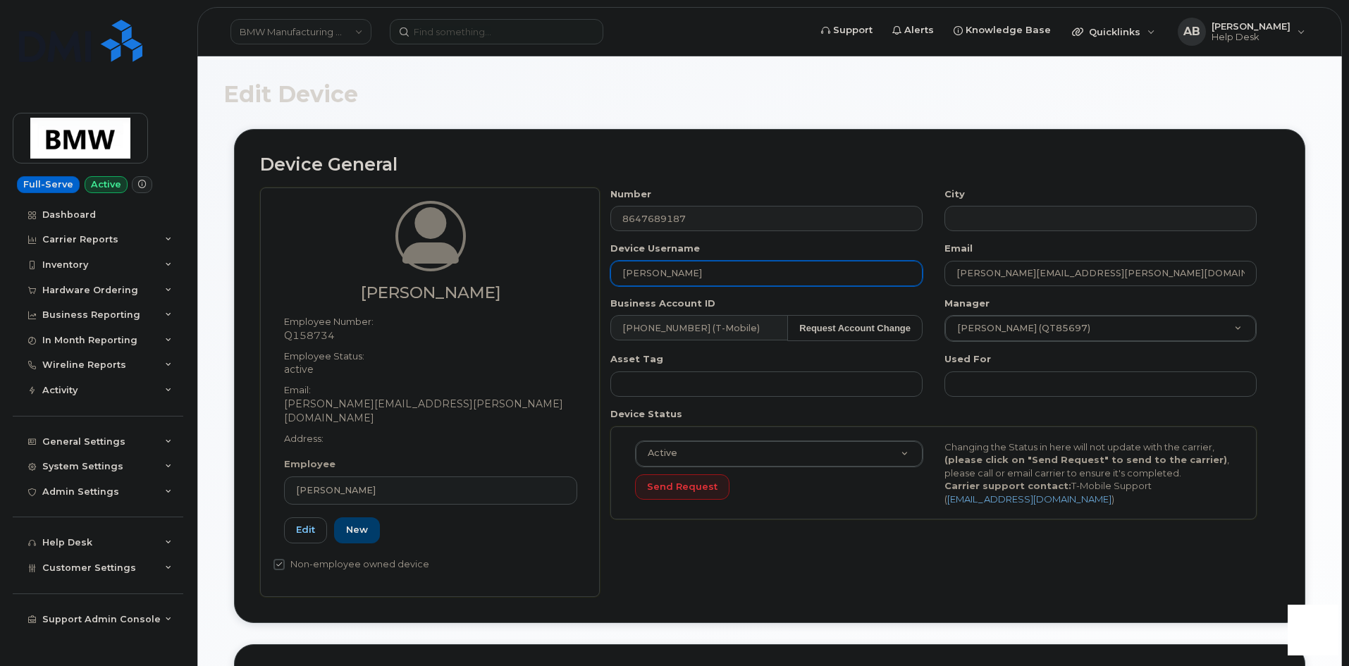
drag, startPoint x: 701, startPoint y: 276, endPoint x: 599, endPoint y: 276, distance: 102.2
click at [598, 277] on div "Marcus Branner Employee Number: Q158734 Employee Status: active Email: marcus.b…" at bounding box center [769, 391] width 1019 height 409
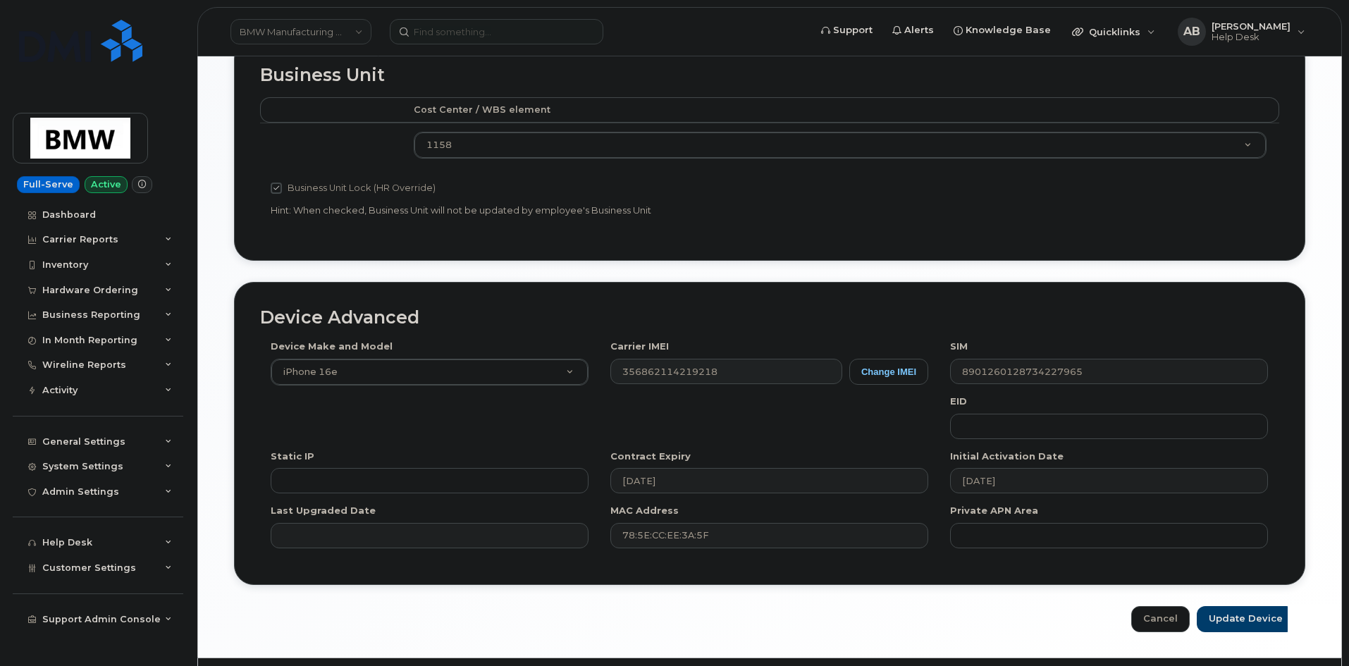
scroll to position [627, 0]
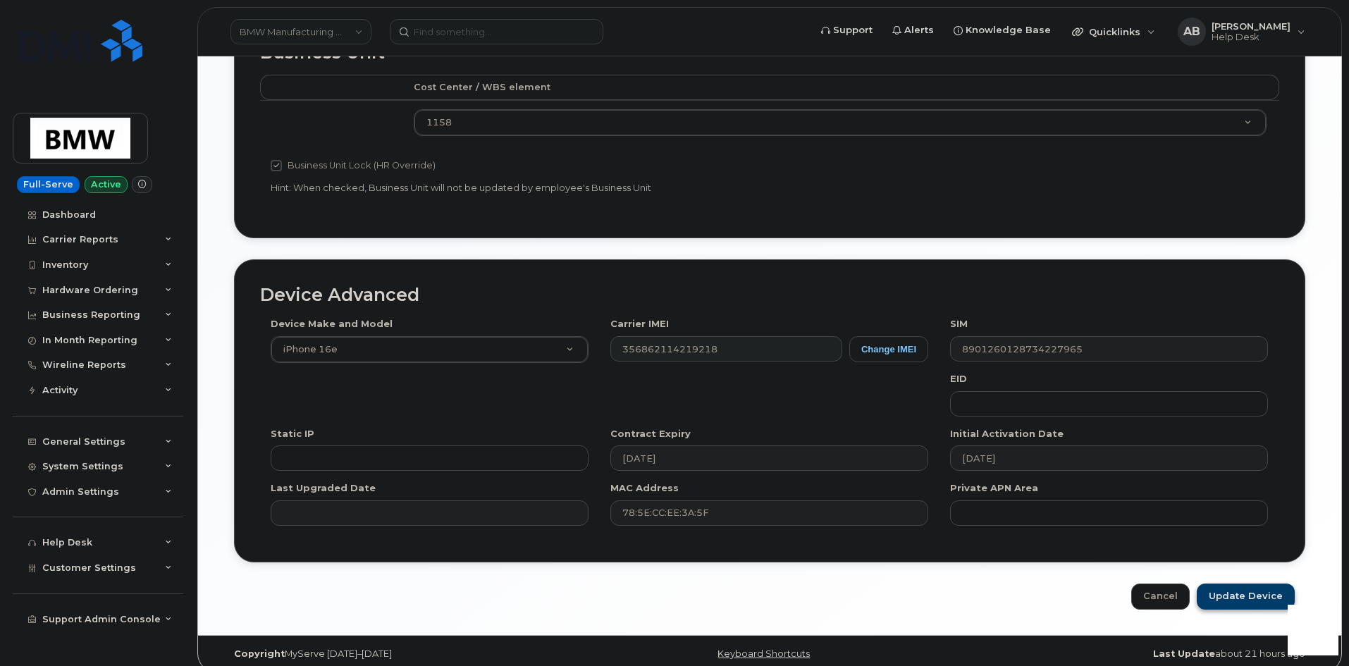
type input "[PERSON_NAME]"
click at [1230, 587] on input "Update Device" at bounding box center [1246, 596] width 98 height 26
type input "Saving..."
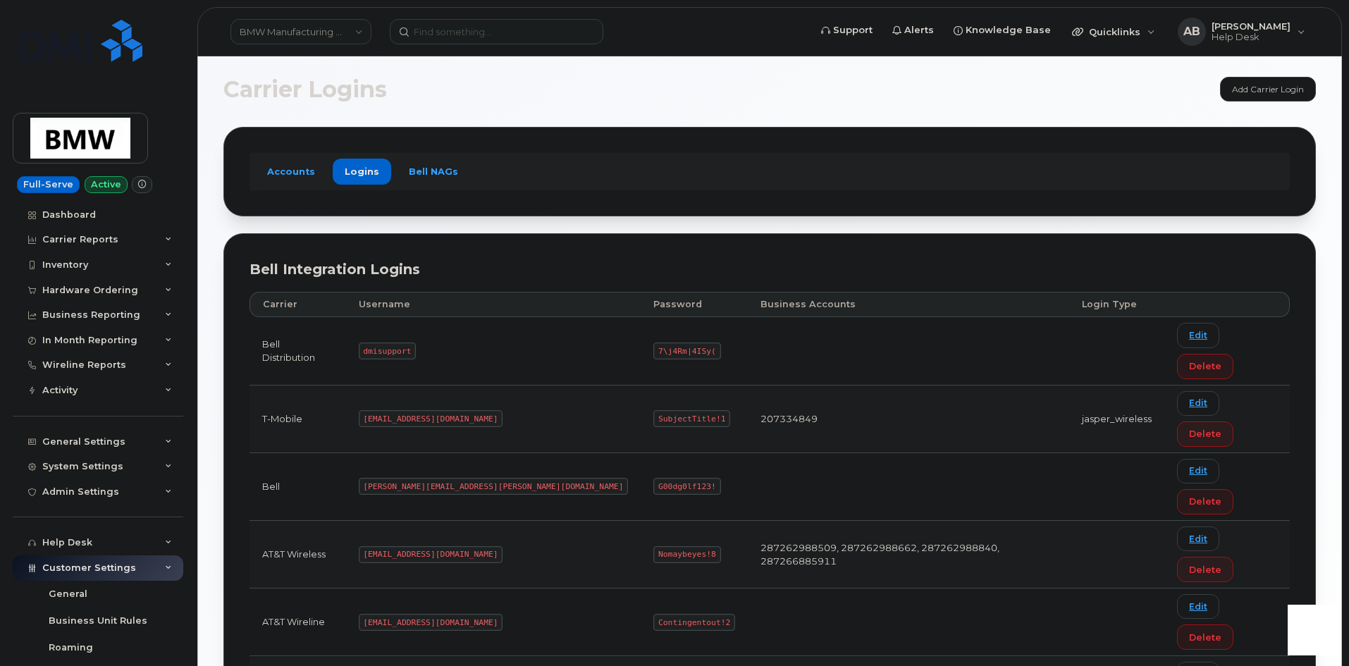
scroll to position [5, 0]
click at [454, 546] on code "MS-BMW@dminc.com" at bounding box center [431, 554] width 144 height 17
drag, startPoint x: 452, startPoint y: 445, endPoint x: 379, endPoint y: 445, distance: 72.6
click at [379, 546] on code "MS-BMW@dminc.com" at bounding box center [431, 554] width 144 height 17
copy code "MS-BMW@dminc.com"
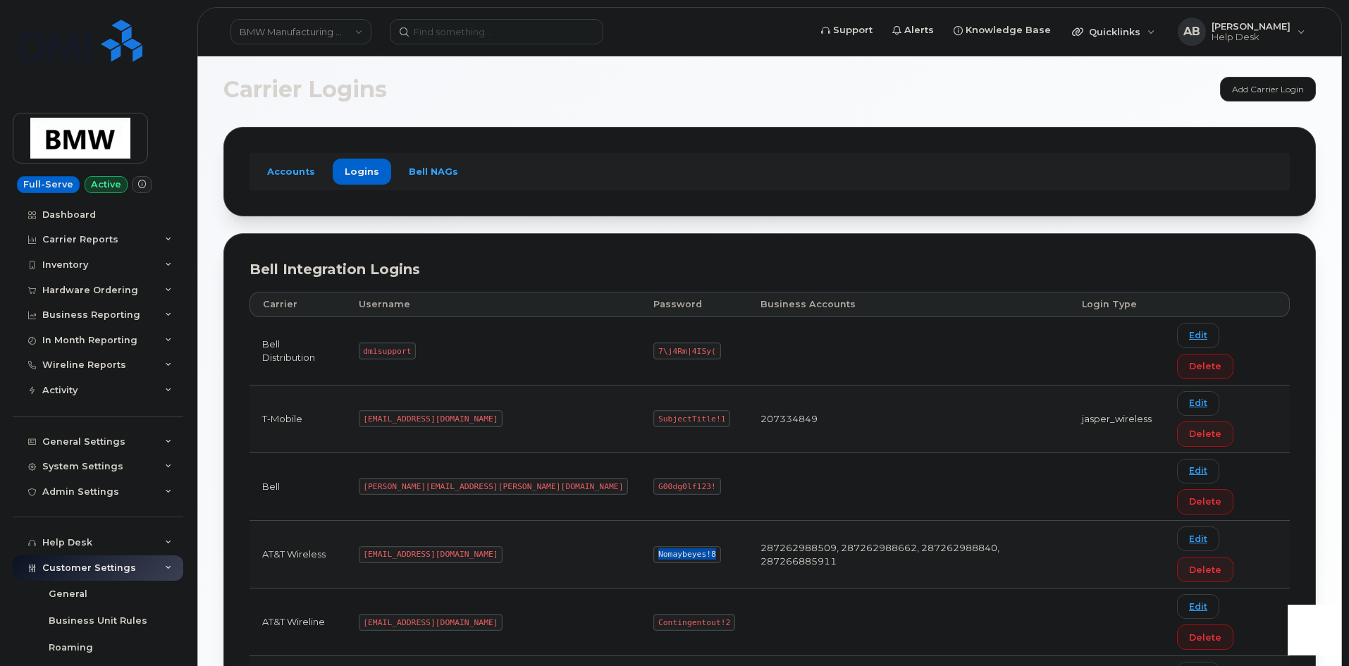
drag, startPoint x: 583, startPoint y: 448, endPoint x: 530, endPoint y: 447, distance: 53.6
click at [653, 546] on code "Nomaybeyes!8" at bounding box center [686, 554] width 67 height 17
copy code "Nomaybeyes!8"
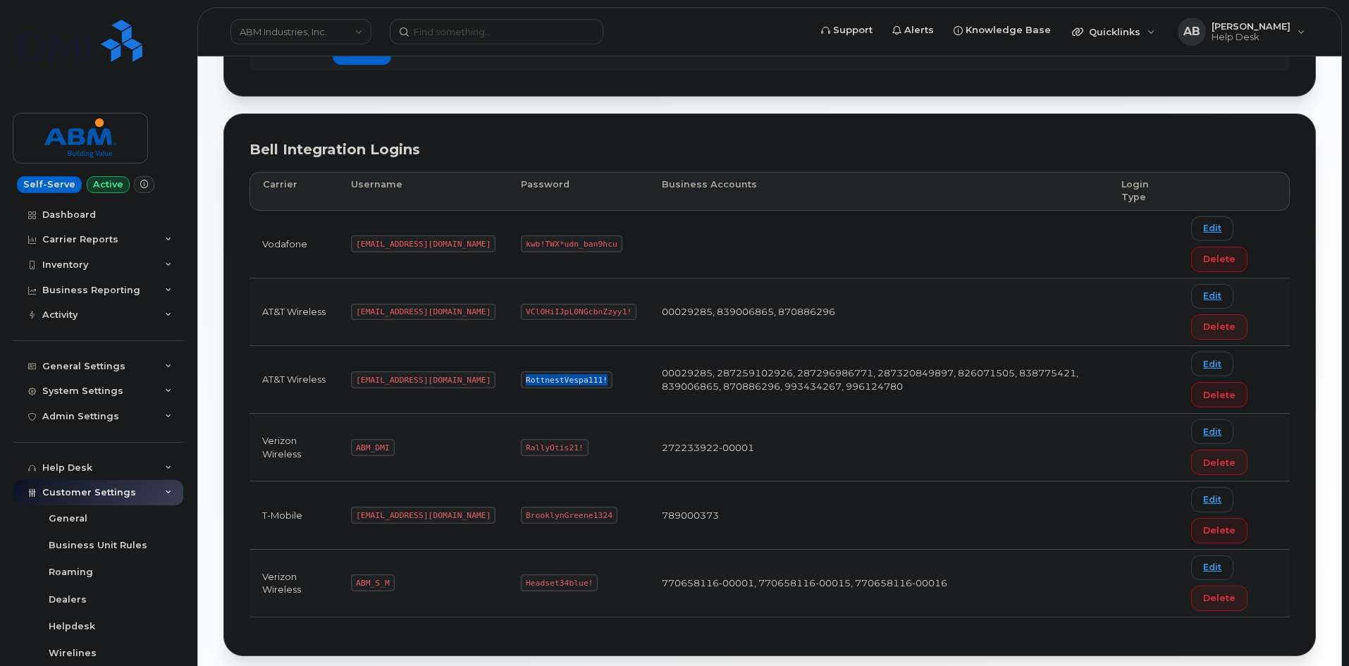
scroll to position [166, 0]
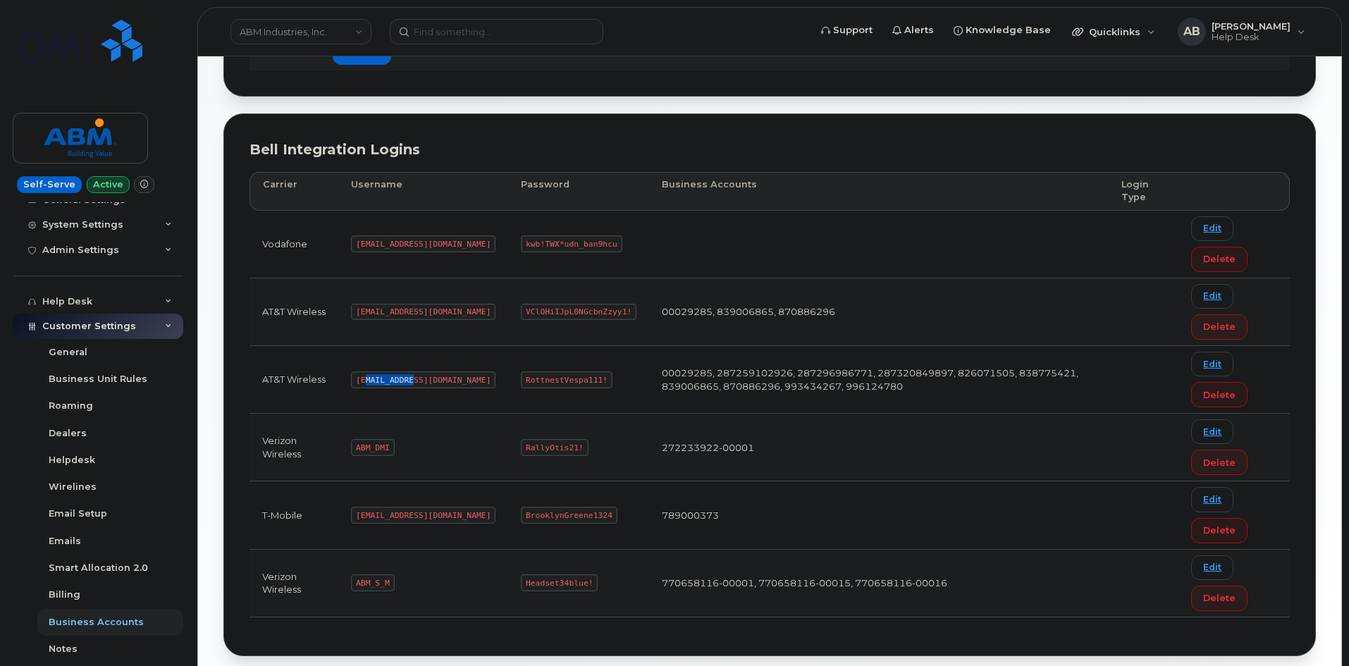
drag, startPoint x: 412, startPoint y: 378, endPoint x: 421, endPoint y: 382, distance: 9.2
click at [376, 380] on code "[EMAIL_ADDRESS][DOMAIN_NAME]" at bounding box center [423, 379] width 144 height 17
drag, startPoint x: 415, startPoint y: 378, endPoint x: 354, endPoint y: 377, distance: 61.3
click at [354, 377] on code "[EMAIL_ADDRESS][DOMAIN_NAME]" at bounding box center [423, 379] width 144 height 17
copy code "[EMAIL_ADDRESS][DOMAIN_NAME]"
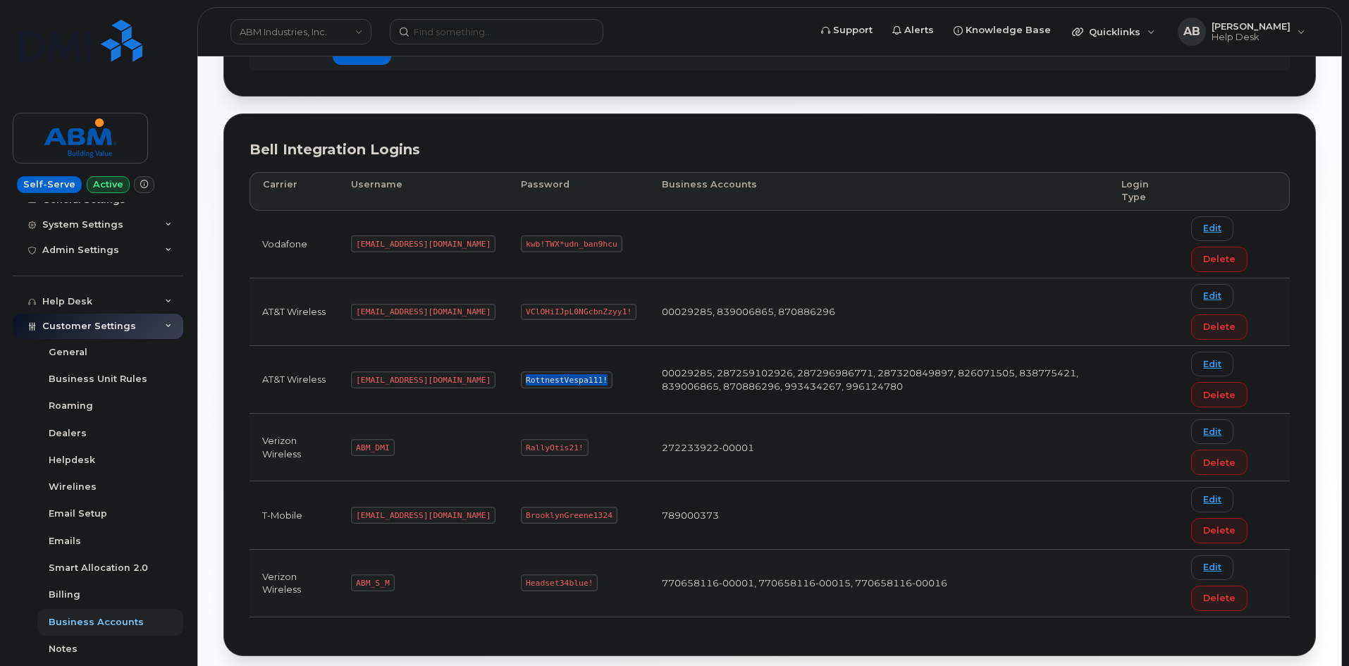
drag, startPoint x: 550, startPoint y: 377, endPoint x: 467, endPoint y: 384, distance: 83.5
click at [508, 384] on td "RottnestVespa111!" at bounding box center [578, 380] width 141 height 68
copy code "RottnestVespa111!"
drag, startPoint x: 388, startPoint y: 584, endPoint x: 345, endPoint y: 581, distance: 43.1
click at [345, 581] on td "ABM_S_M" at bounding box center [423, 584] width 170 height 68
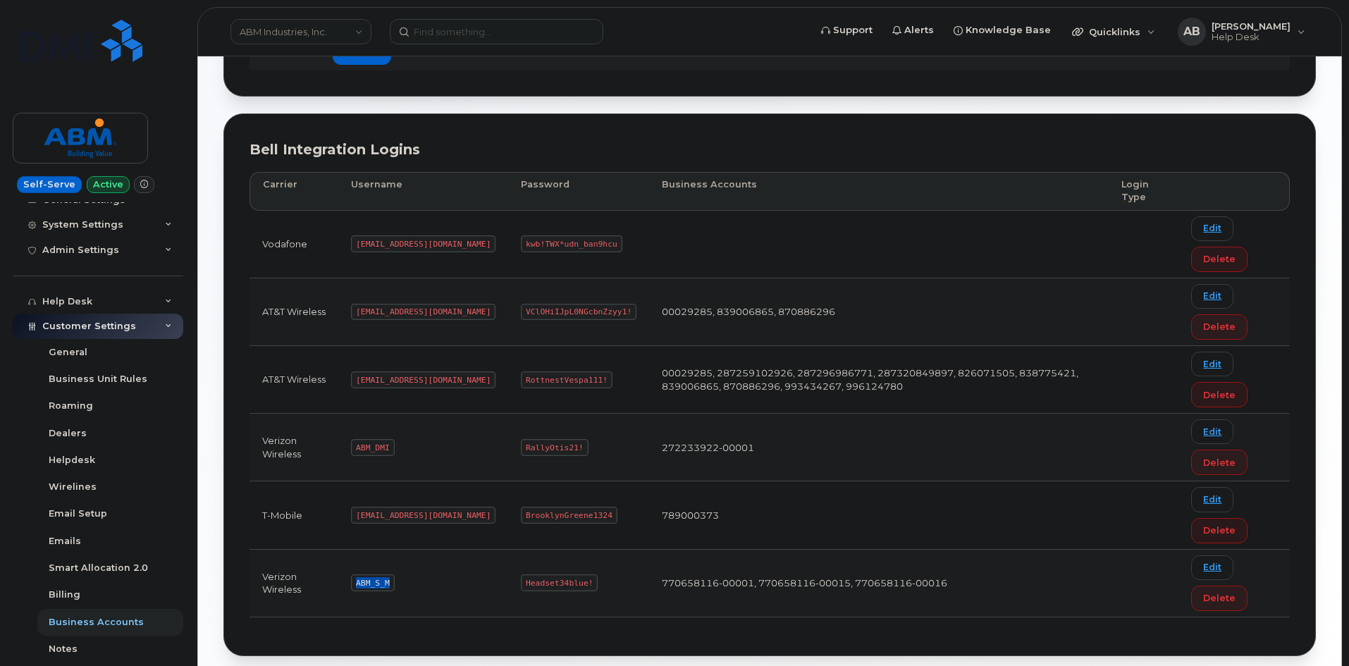
copy code "ABM_S_M"
drag, startPoint x: 538, startPoint y: 581, endPoint x: 475, endPoint y: 579, distance: 63.5
click at [521, 579] on code "Headset34blue!" at bounding box center [559, 582] width 77 height 17
copy code "Headset34blue!"
